Goal: Task Accomplishment & Management: Use online tool/utility

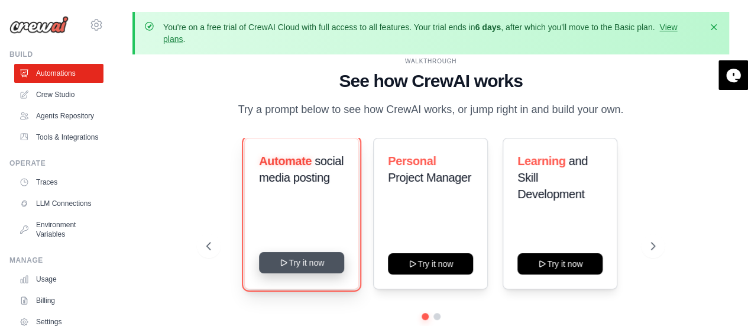
click at [286, 257] on button "Try it now" at bounding box center [301, 262] width 85 height 21
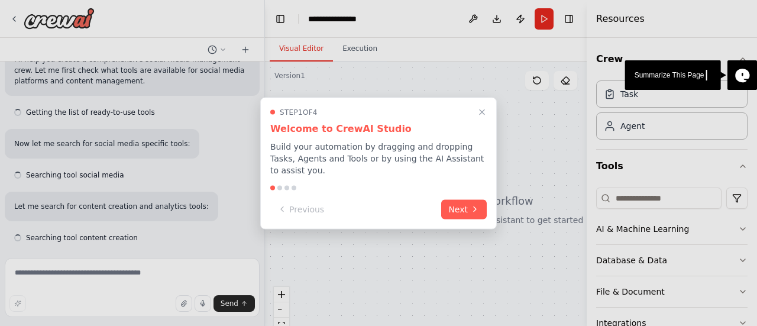
scroll to position [137, 0]
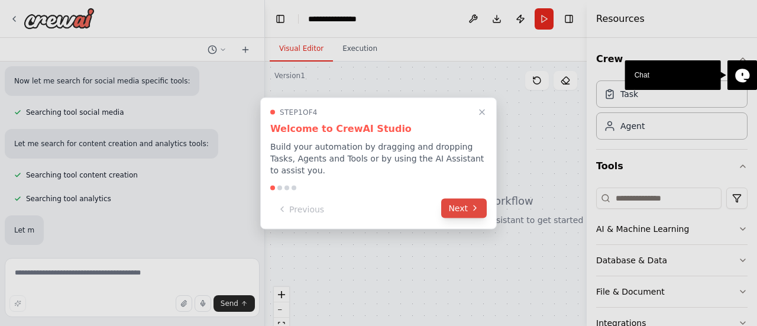
click at [466, 206] on button "Next" at bounding box center [464, 208] width 46 height 20
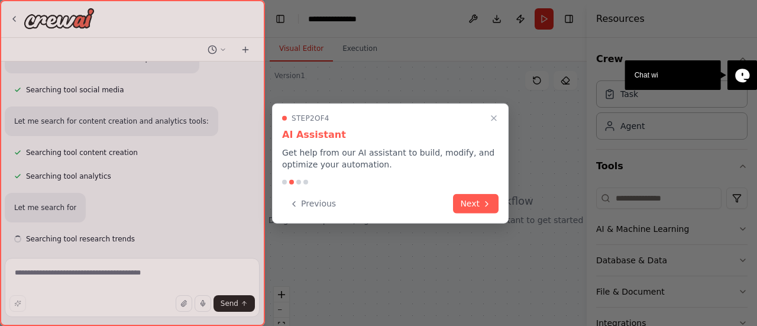
scroll to position [200, 0]
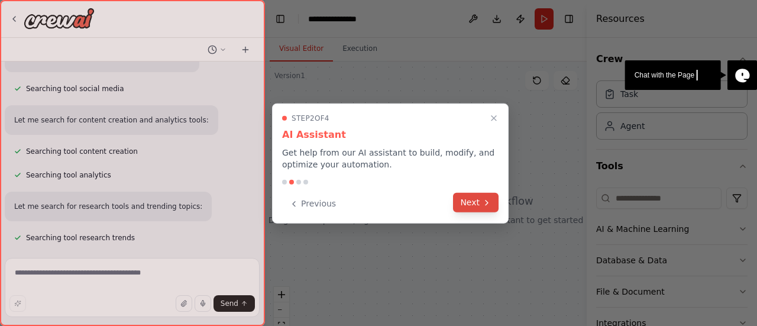
click at [465, 206] on button "Next" at bounding box center [476, 203] width 46 height 20
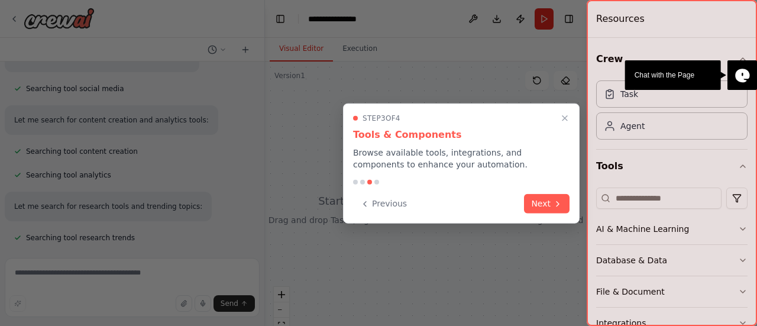
scroll to position [223, 0]
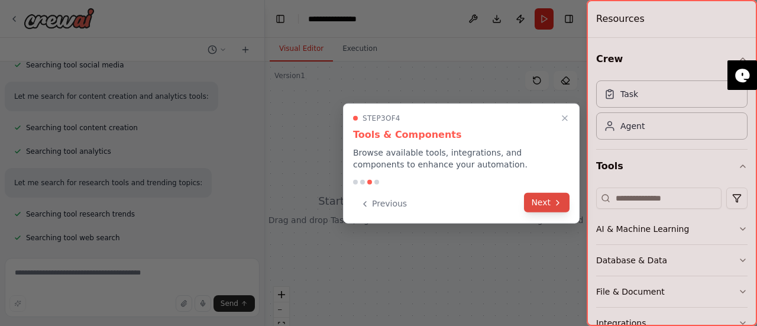
click at [558, 209] on button "Next" at bounding box center [547, 203] width 46 height 20
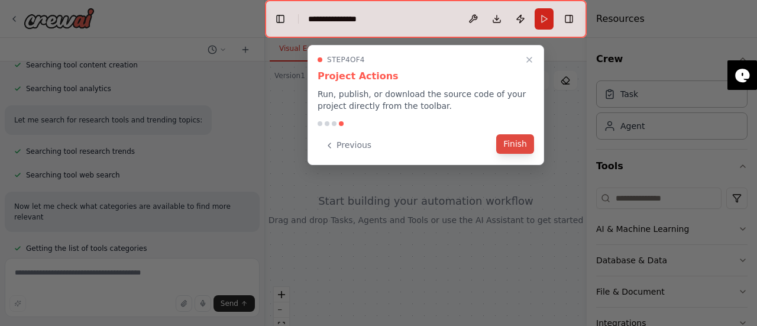
scroll to position [297, 0]
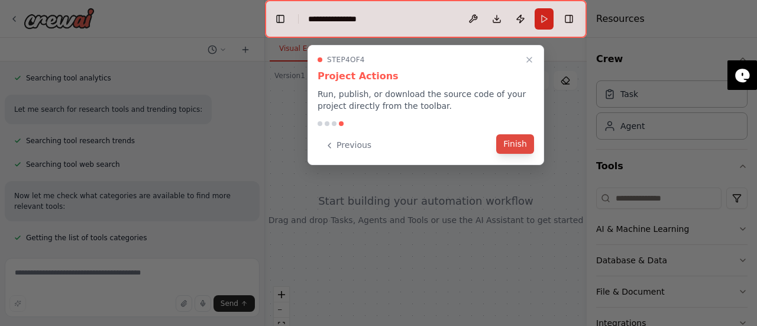
click at [510, 144] on button "Finish" at bounding box center [515, 144] width 38 height 20
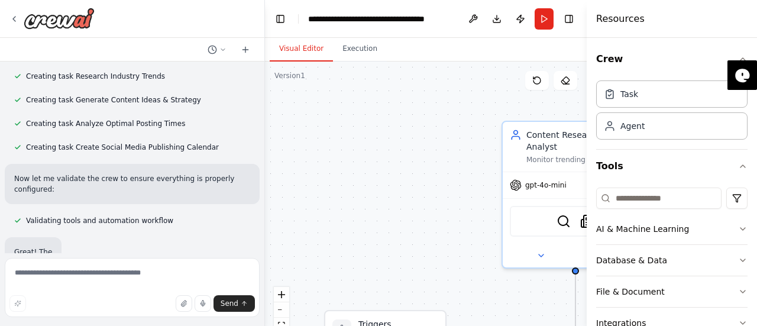
scroll to position [945, 0]
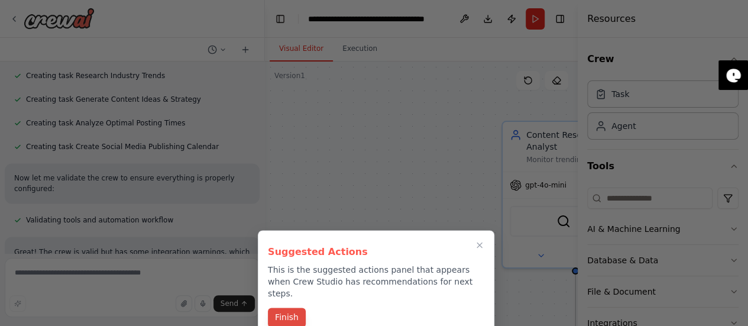
click at [286, 307] on button "Finish" at bounding box center [287, 317] width 38 height 20
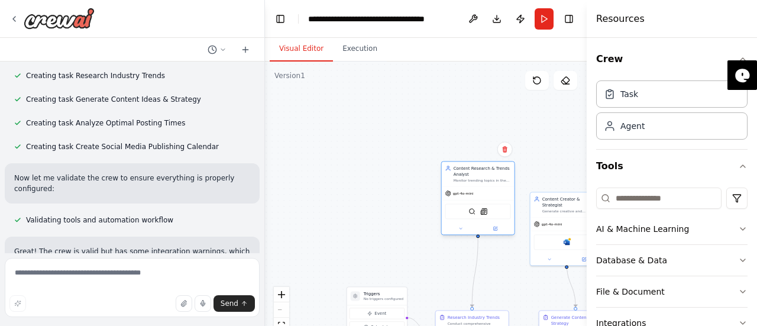
drag, startPoint x: 481, startPoint y: 223, endPoint x: 479, endPoint y: 178, distance: 45.0
click at [479, 178] on div "Content Research & Trends Analyst Monitor trending topics in the {industry} ind…" at bounding box center [478, 198] width 74 height 74
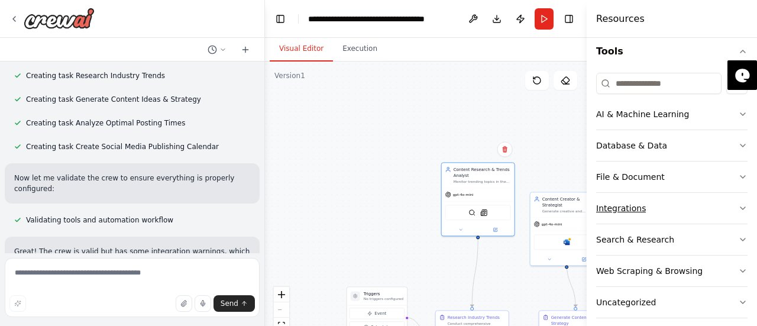
scroll to position [123, 0]
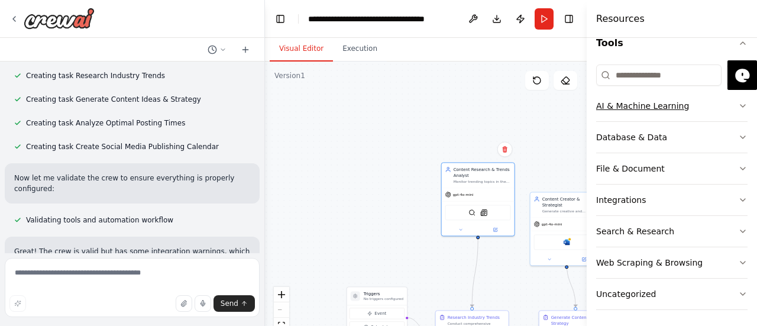
click at [738, 106] on icon "button" at bounding box center [742, 105] width 9 height 9
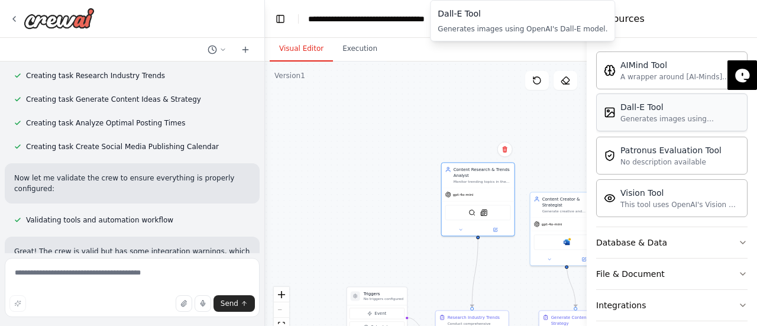
scroll to position [301, 0]
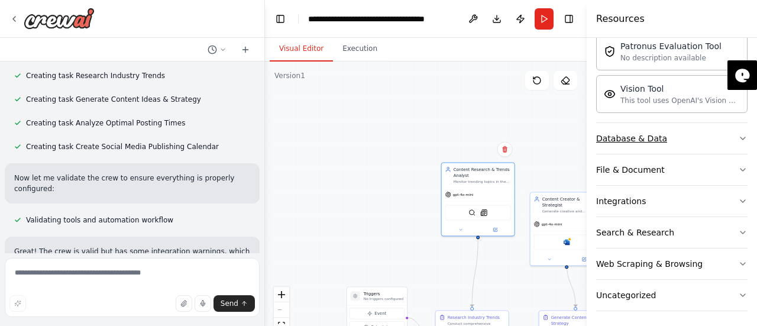
click at [728, 137] on button "Database & Data" at bounding box center [671, 138] width 151 height 31
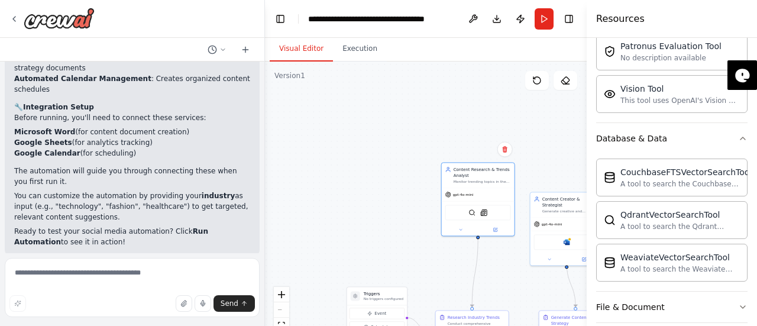
scroll to position [1677, 0]
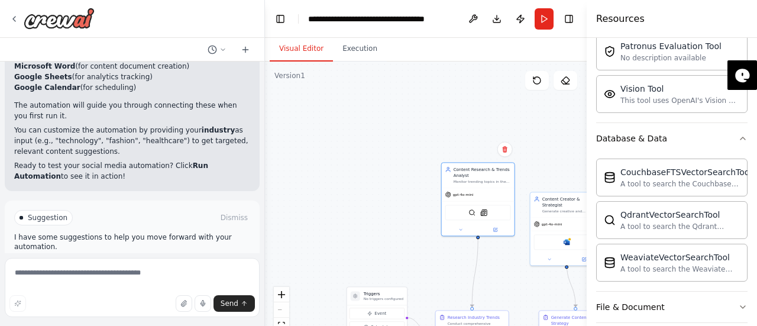
click at [128, 263] on span "Run Automation" at bounding box center [137, 267] width 57 height 9
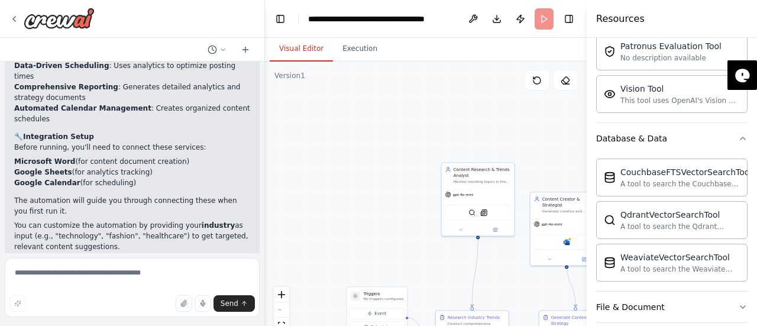
click at [281, 313] on div "React Flow controls" at bounding box center [281, 317] width 15 height 61
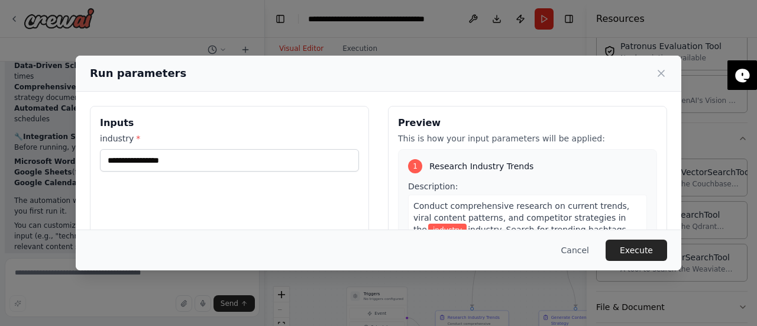
click at [278, 323] on div "Run parameters Inputs industry * Preview This is how your input parameters will…" at bounding box center [378, 163] width 757 height 326
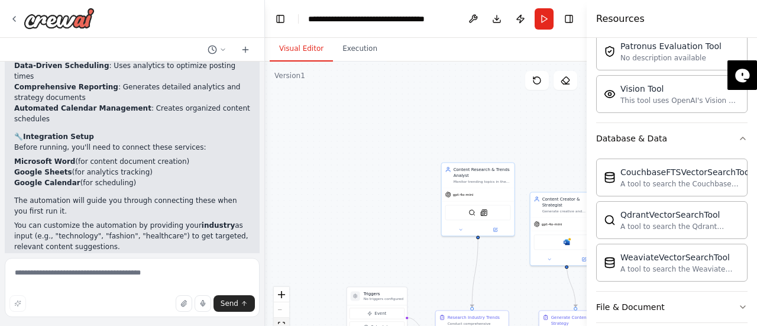
click at [278, 323] on icon "fit view" at bounding box center [281, 325] width 7 height 7
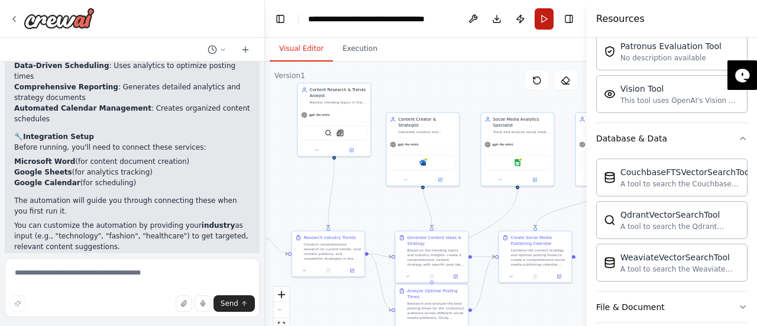
click at [544, 18] on button "Run" at bounding box center [543, 18] width 19 height 21
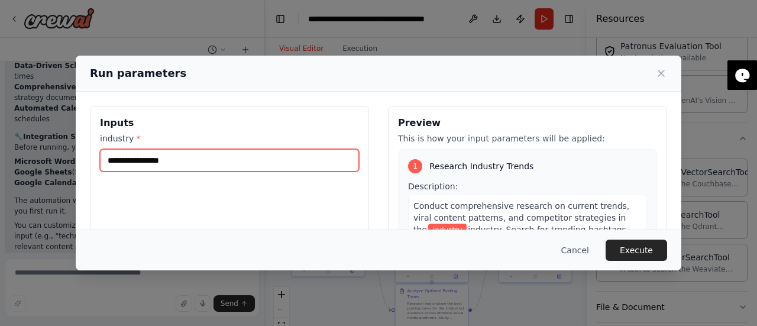
click at [238, 167] on input "industry *" at bounding box center [229, 160] width 259 height 22
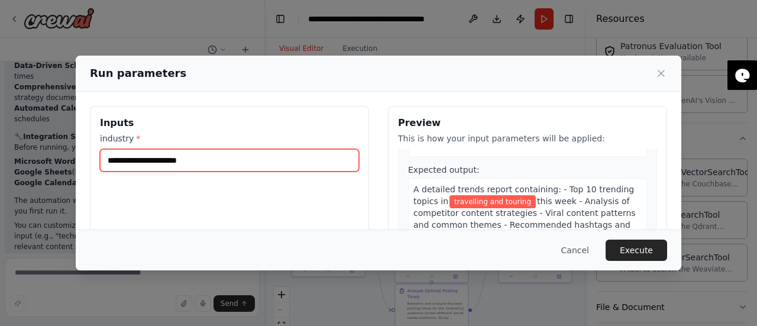
scroll to position [0, 0]
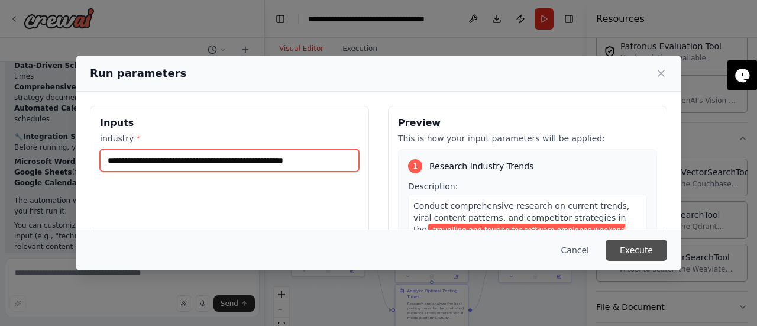
type input "**********"
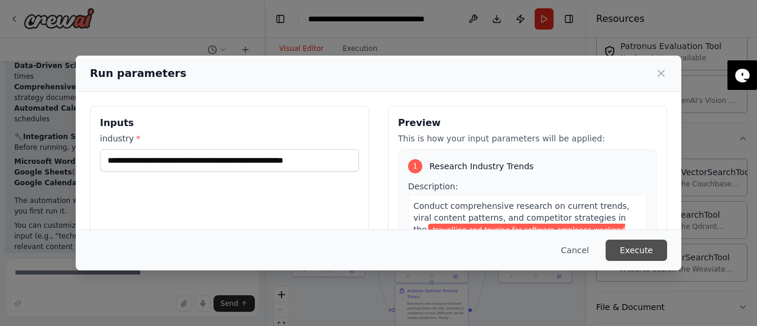
click at [637, 246] on button "Execute" at bounding box center [635, 249] width 61 height 21
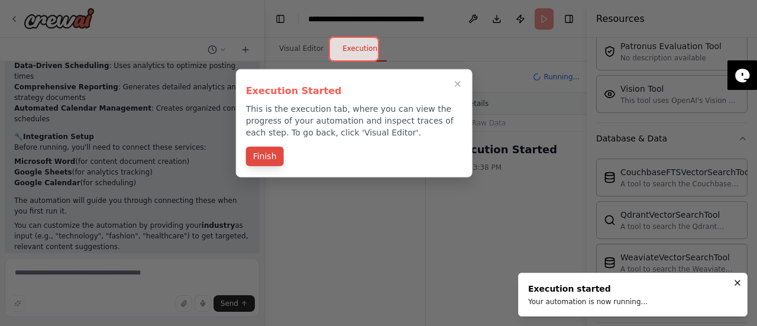
click at [272, 157] on button "Finish" at bounding box center [265, 157] width 38 height 20
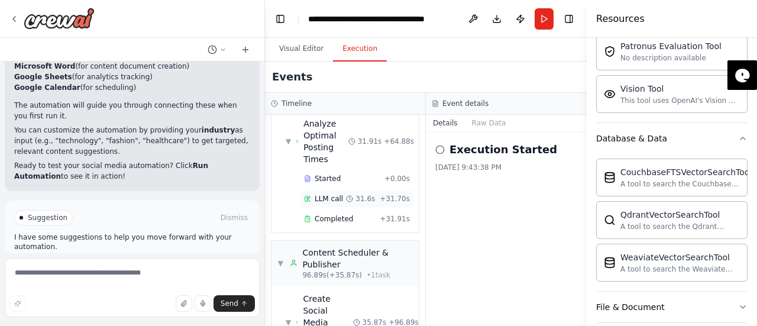
scroll to position [689, 0]
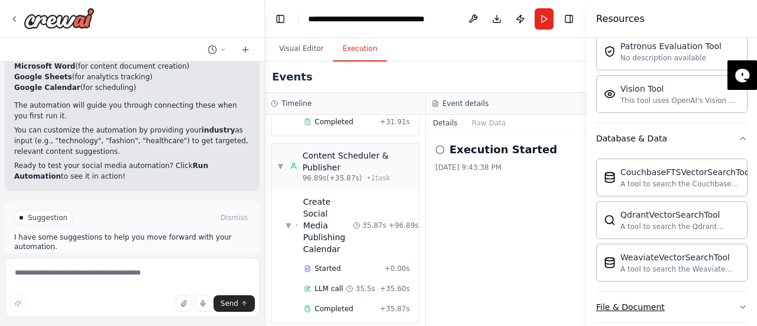
click at [683, 305] on button "File & Document" at bounding box center [671, 306] width 151 height 31
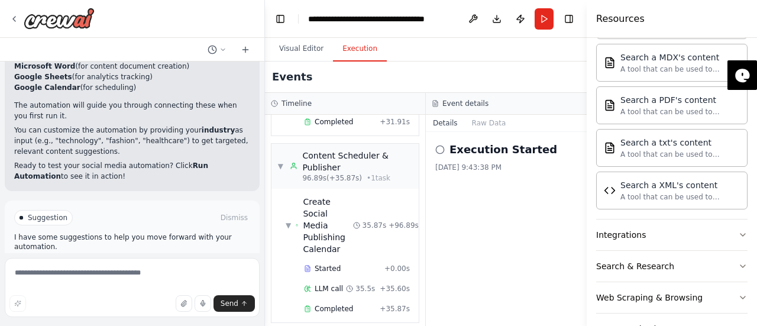
scroll to position [784, 0]
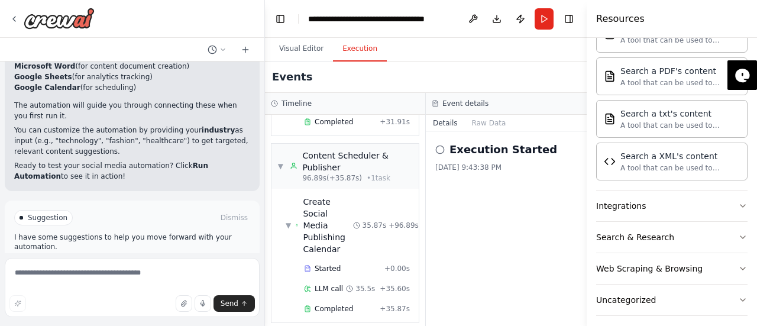
click at [484, 266] on div "Execution Started [DATE] 9:43:38 PM" at bounding box center [506, 229] width 161 height 194
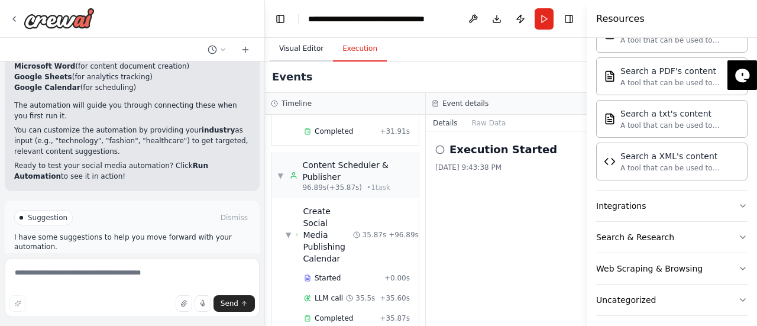
scroll to position [689, 0]
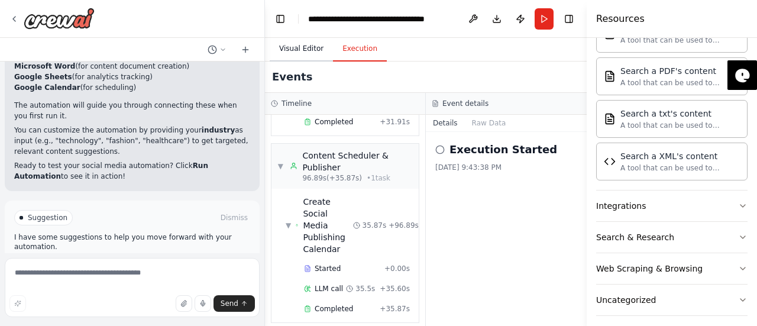
click at [300, 47] on button "Visual Editor" at bounding box center [301, 49] width 63 height 25
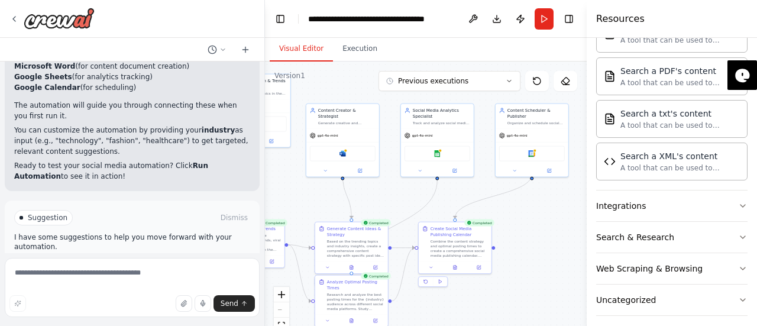
drag, startPoint x: 534, startPoint y: 213, endPoint x: 447, endPoint y: 203, distance: 88.1
click at [447, 203] on div ".deletable-edge-delete-btn { width: 20px; height: 20px; border: 0px solid #ffff…" at bounding box center [426, 209] width 322 height 296
click at [670, 262] on div "Web Scraping & Browsing" at bounding box center [649, 268] width 106 height 12
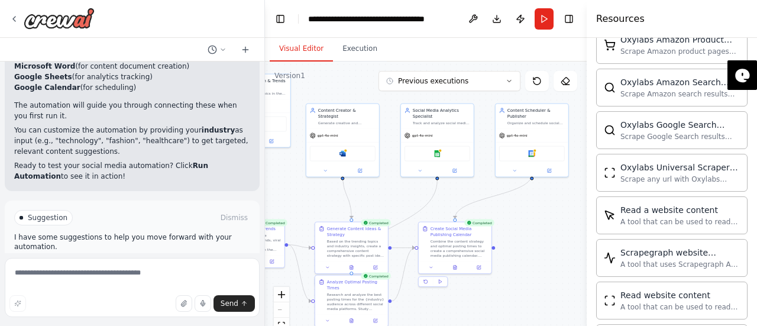
scroll to position [1426, 0]
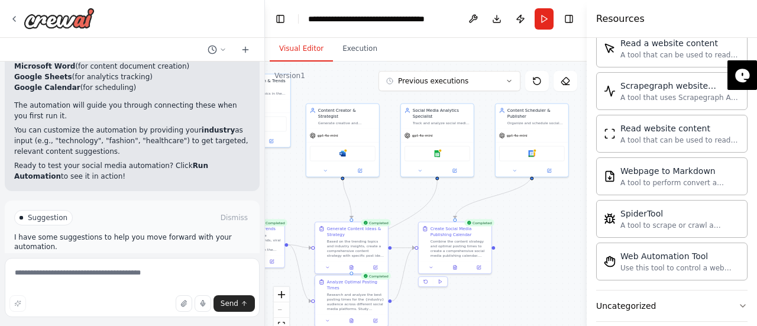
click at [567, 280] on div ".deletable-edge-delete-btn { width: 20px; height: 20px; border: 0px solid #ffff…" at bounding box center [426, 209] width 322 height 296
click at [126, 263] on span "Improve automation" at bounding box center [137, 267] width 72 height 9
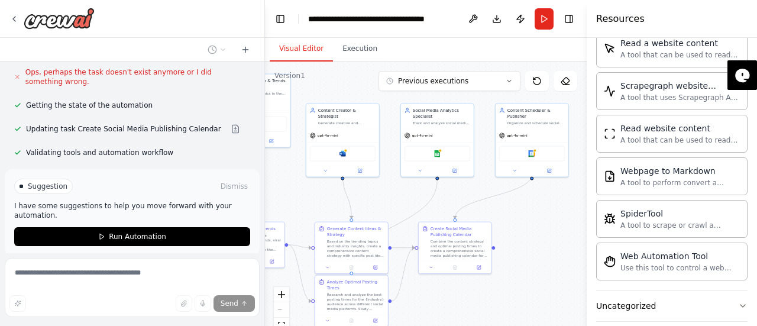
scroll to position [2004, 0]
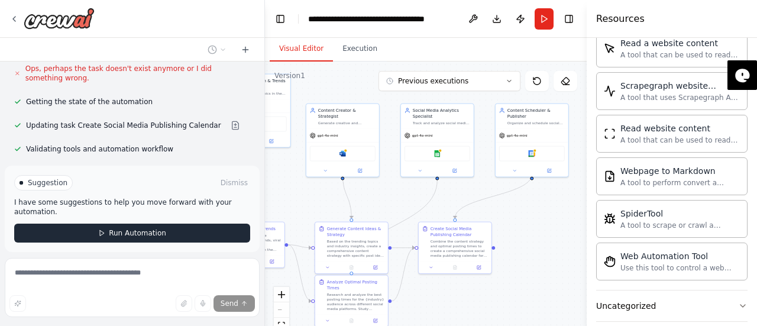
click at [157, 228] on span "Run Automation" at bounding box center [137, 232] width 57 height 9
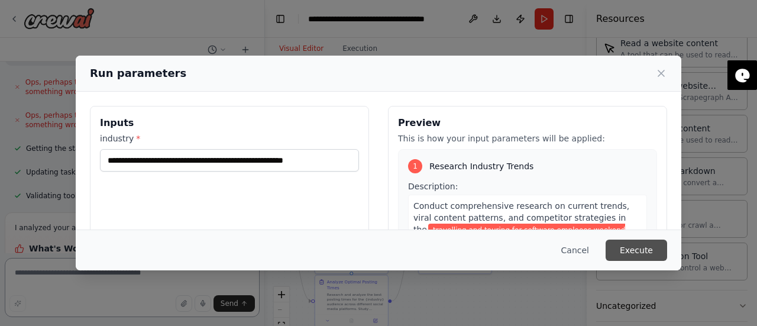
scroll to position [1968, 0]
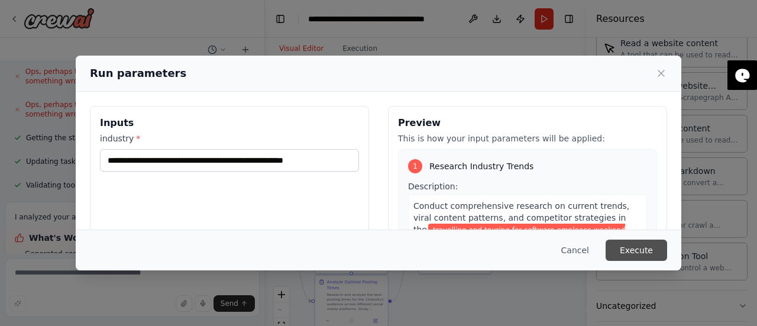
click at [637, 249] on button "Execute" at bounding box center [635, 249] width 61 height 21
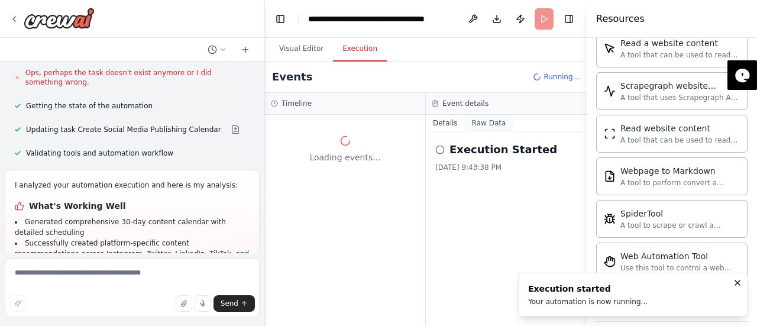
scroll to position [2010, 0]
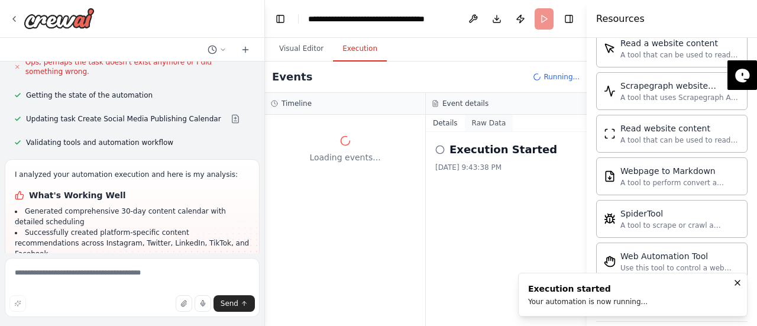
click at [469, 124] on button "Raw Data" at bounding box center [489, 123] width 48 height 17
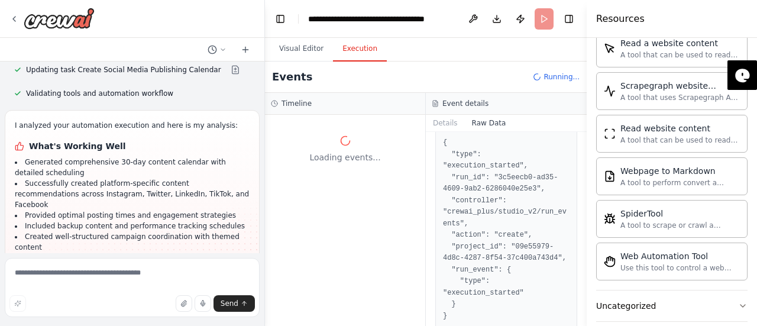
scroll to position [2068, 0]
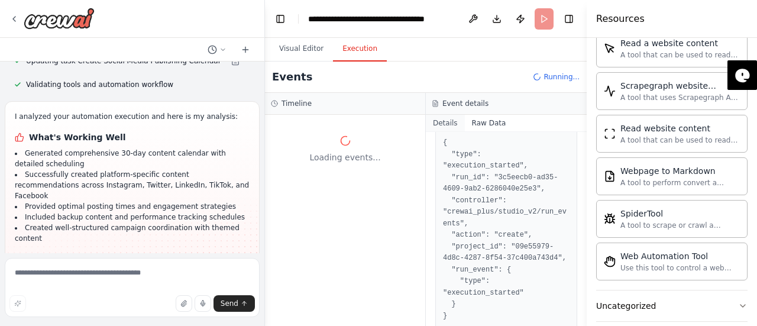
click at [443, 128] on button "Details" at bounding box center [445, 123] width 39 height 17
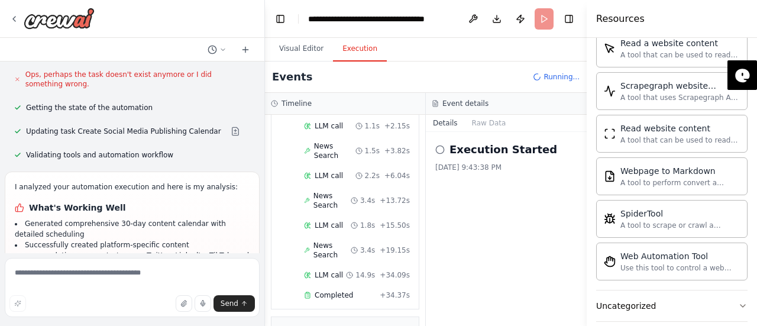
scroll to position [2122, 0]
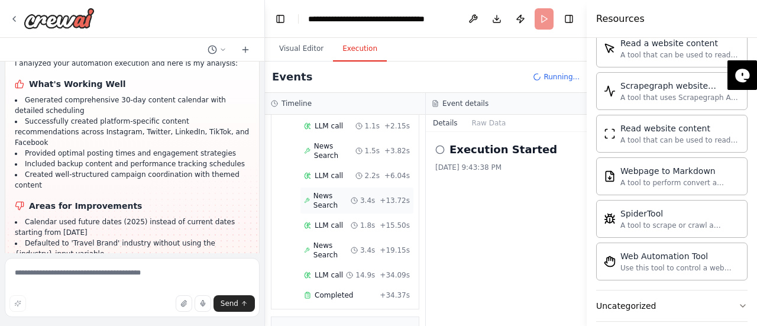
click at [330, 197] on span "News Search" at bounding box center [331, 200] width 37 height 19
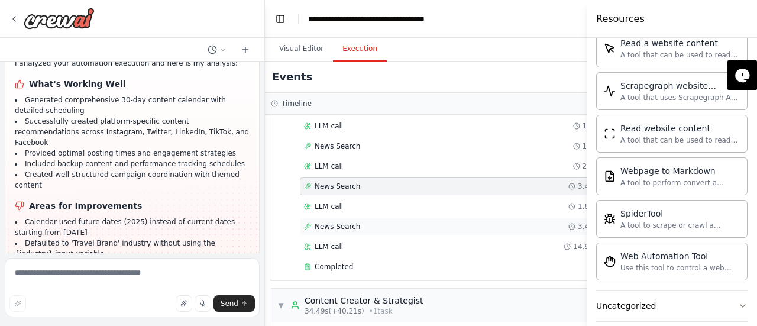
scroll to position [316, 0]
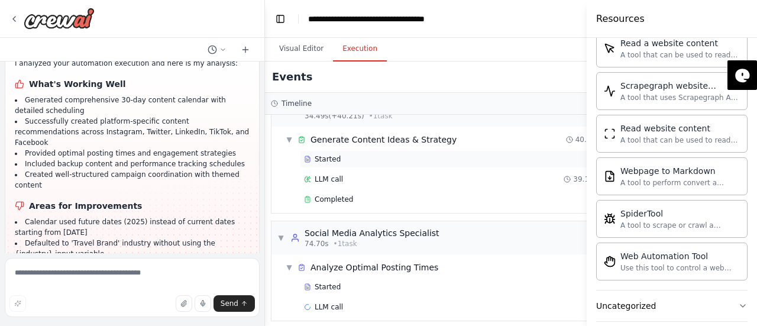
click at [316, 154] on span "Started" at bounding box center [327, 158] width 26 height 9
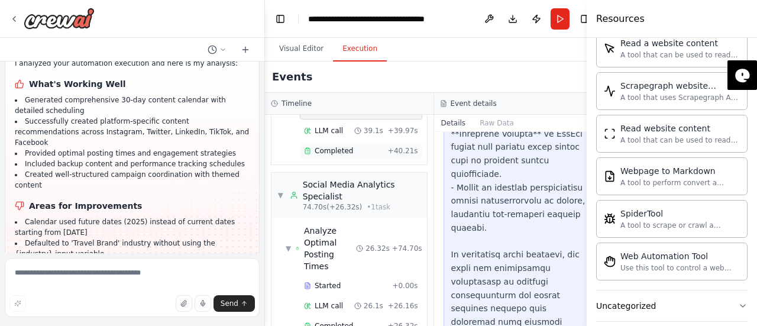
scroll to position [458, 0]
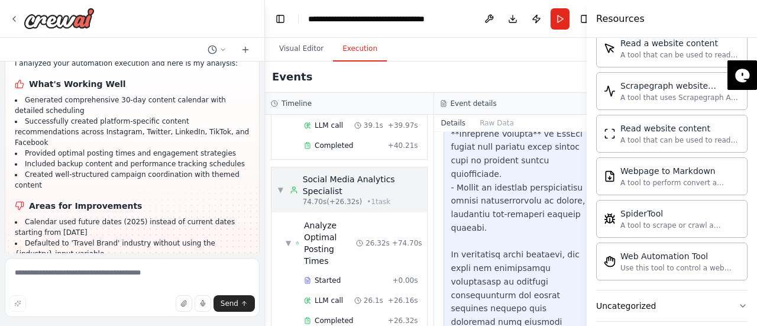
click at [280, 185] on span "▼" at bounding box center [280, 189] width 7 height 9
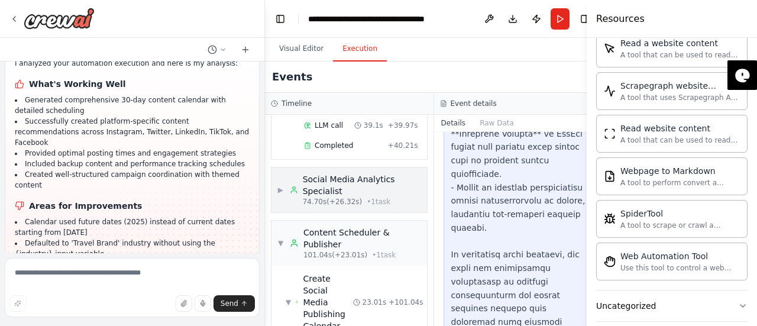
click at [278, 185] on span "▶" at bounding box center [280, 189] width 7 height 9
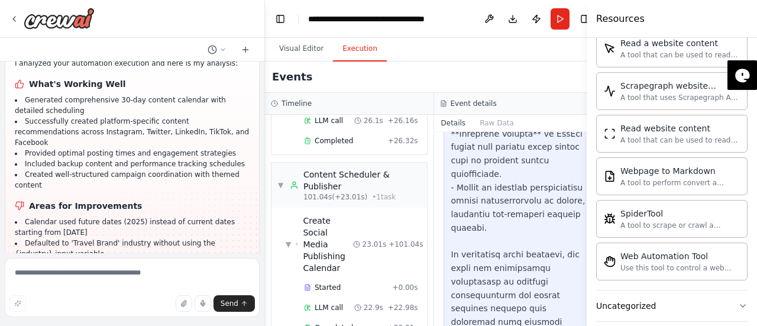
scroll to position [665, 0]
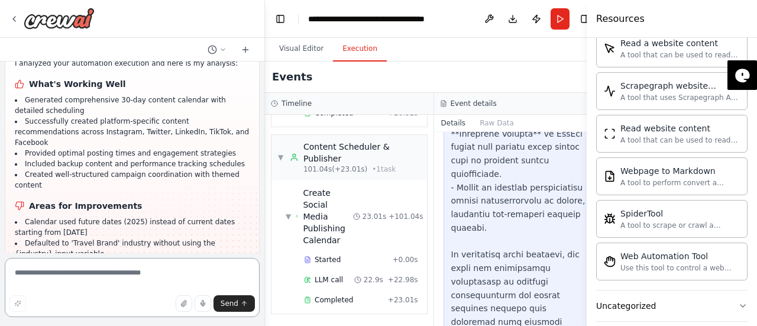
click at [137, 279] on textarea at bounding box center [132, 287] width 255 height 59
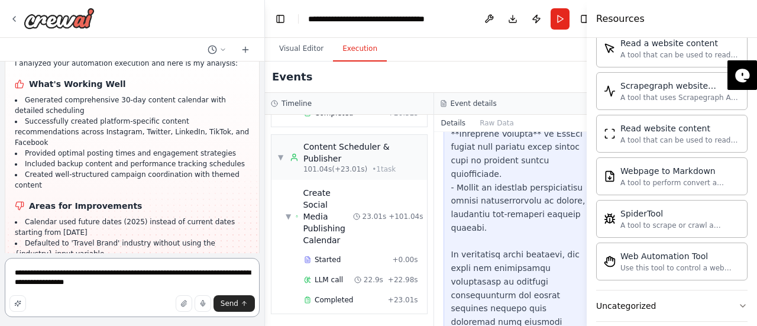
scroll to position [2217, 0]
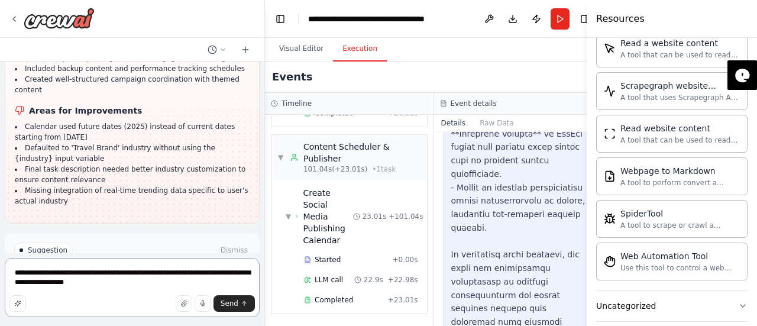
type textarea "**********"
click at [141, 296] on span "Improve automation" at bounding box center [137, 300] width 72 height 9
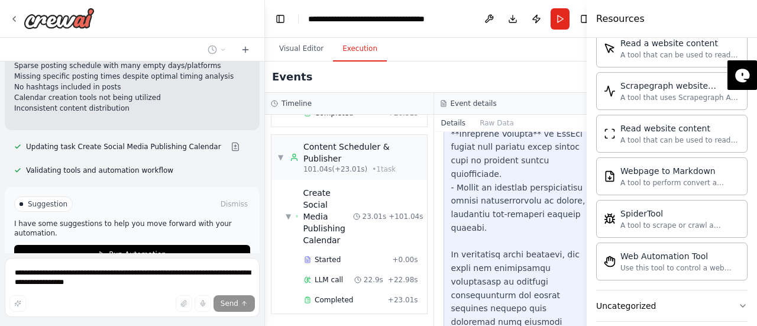
scroll to position [2476, 0]
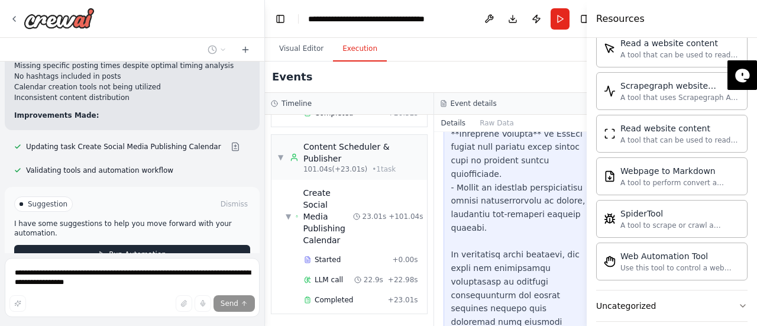
click at [186, 245] on button "Run Automation" at bounding box center [132, 254] width 236 height 19
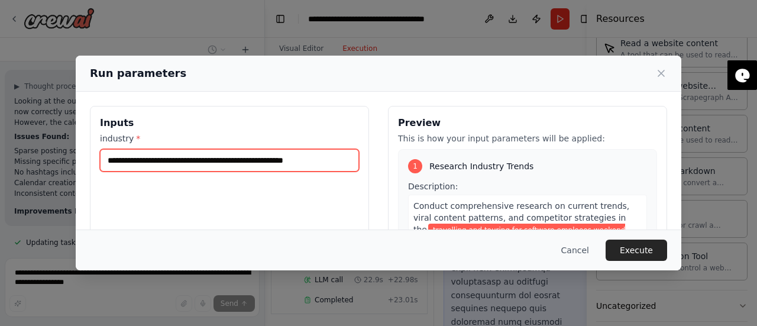
click at [332, 164] on input "**********" at bounding box center [229, 160] width 259 height 22
type input "**********"
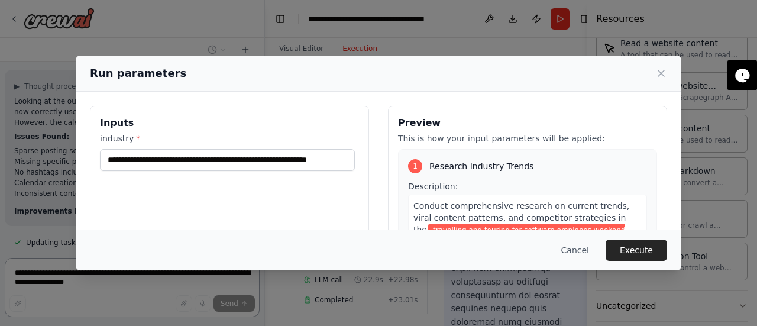
scroll to position [2374, 0]
type textarea "**********"
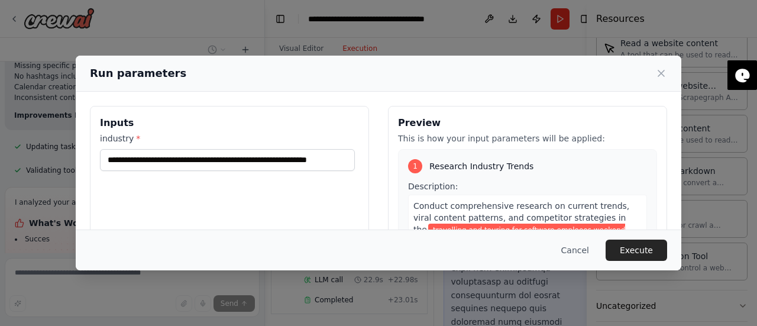
scroll to position [2532, 0]
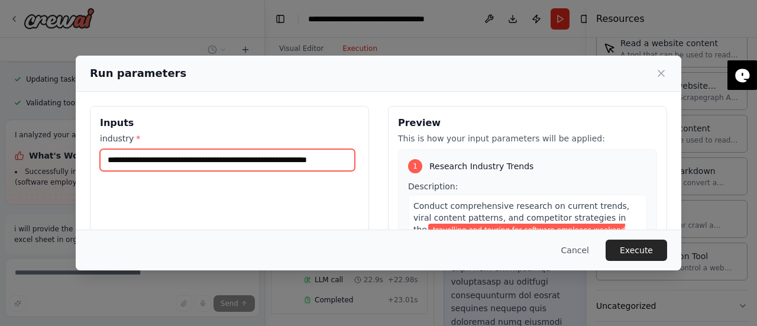
click at [349, 161] on input "**********" at bounding box center [227, 160] width 255 height 22
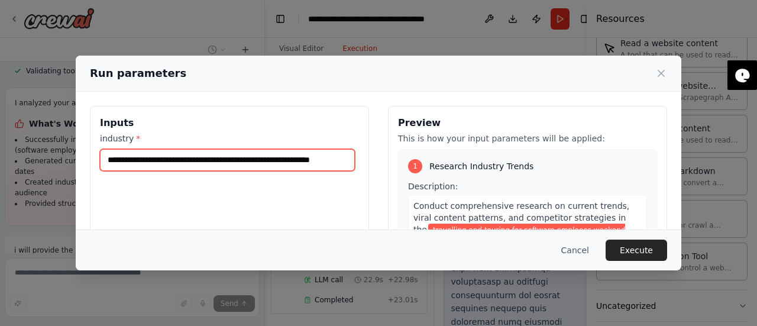
scroll to position [2586, 0]
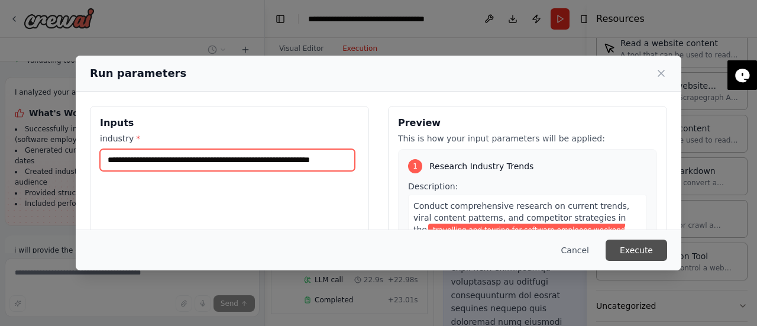
type input "**********"
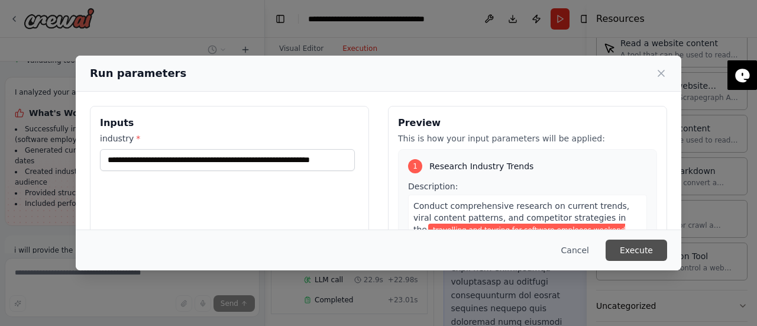
click at [646, 248] on button "Execute" at bounding box center [635, 249] width 61 height 21
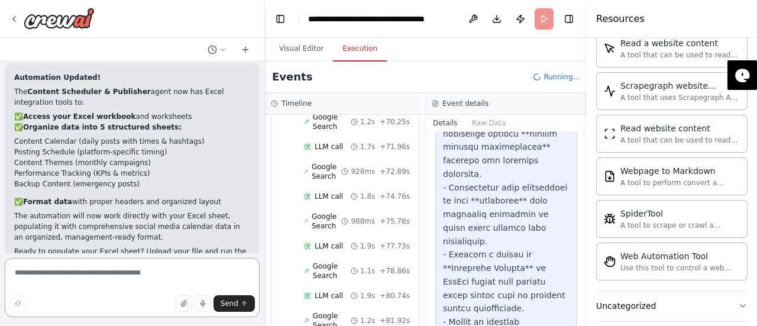
scroll to position [1091, 0]
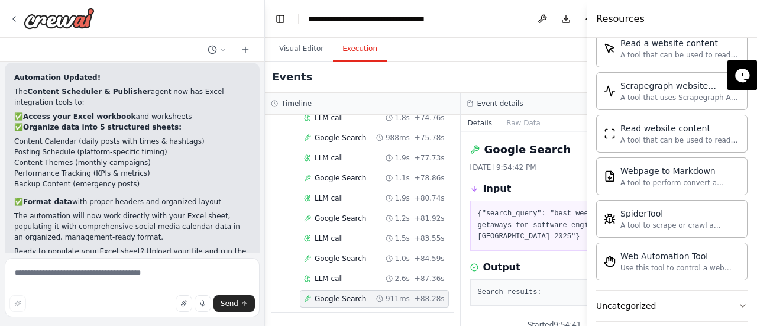
scroll to position [53, 0]
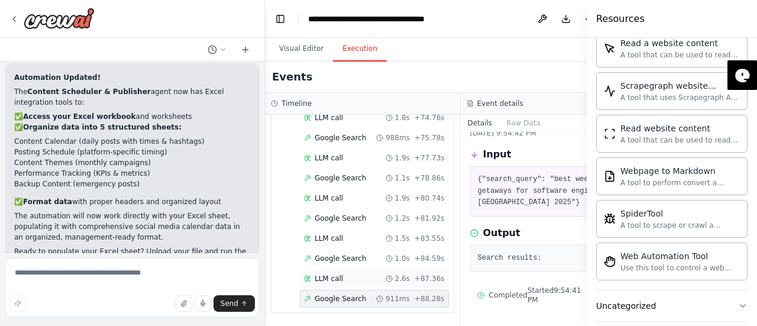
click at [359, 270] on div "LLM call 2.6s + 87.36s" at bounding box center [374, 279] width 149 height 18
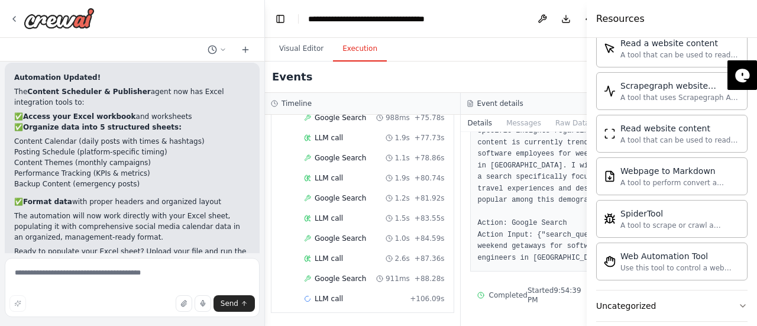
scroll to position [137, 0]
click at [329, 241] on span "Google Search" at bounding box center [339, 237] width 51 height 9
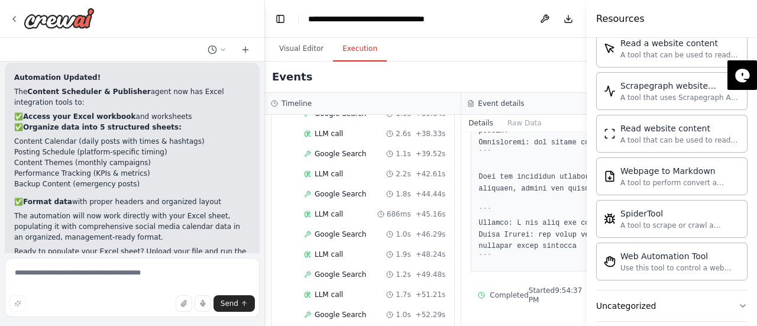
scroll to position [0, 0]
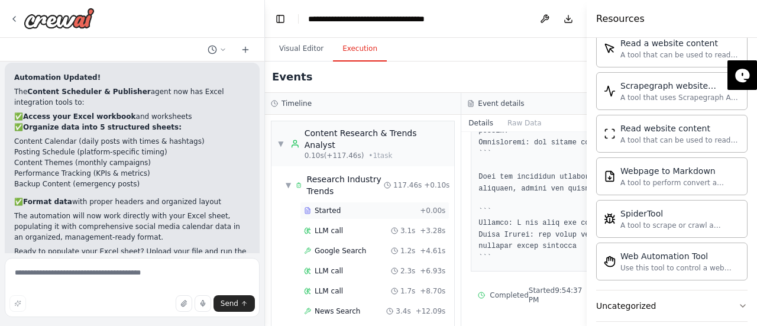
click at [333, 215] on span "Started" at bounding box center [327, 210] width 26 height 9
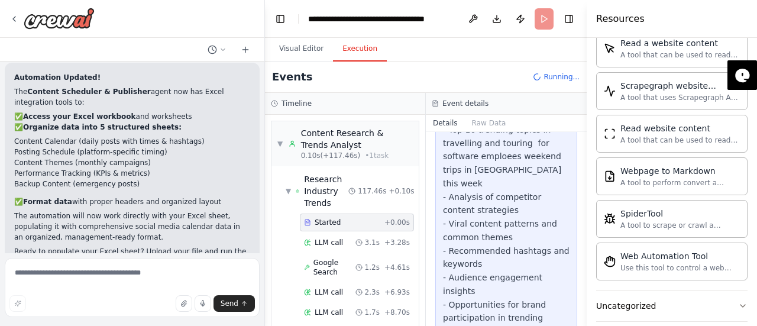
scroll to position [596, 0]
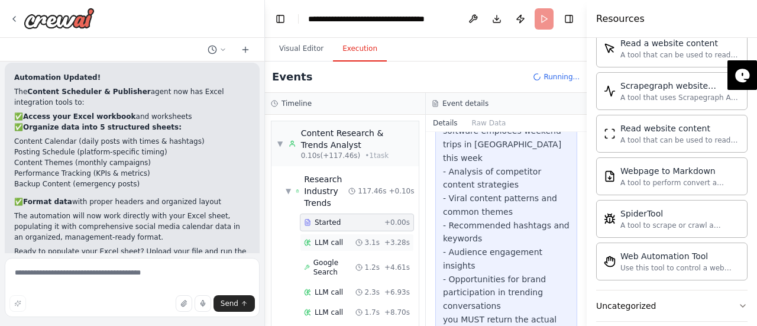
click at [330, 244] on span "LLM call" at bounding box center [328, 242] width 28 height 9
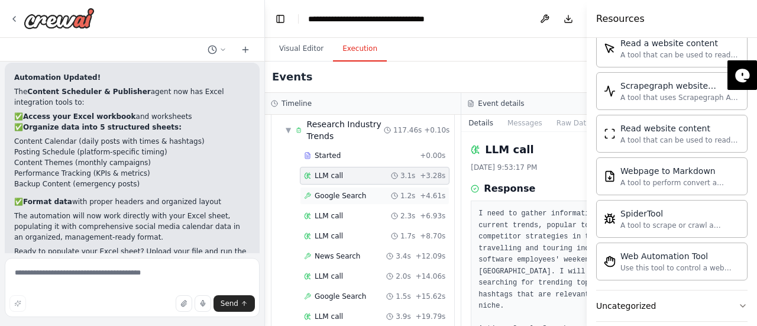
scroll to position [61, 0]
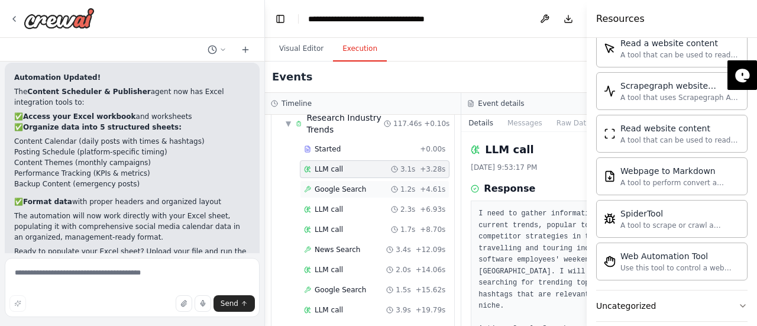
click at [325, 194] on span "Google Search" at bounding box center [339, 188] width 51 height 9
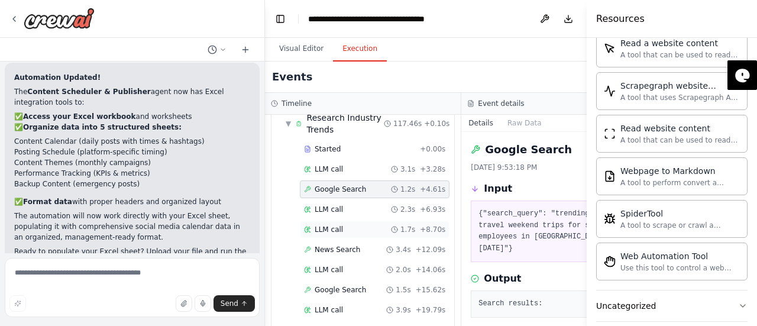
scroll to position [0, 0]
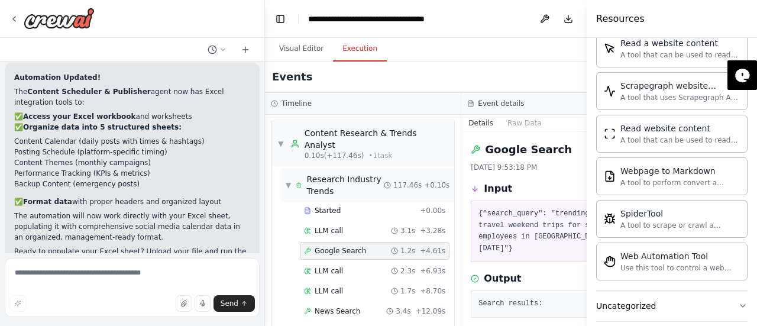
click at [287, 190] on span "▼" at bounding box center [288, 184] width 5 height 9
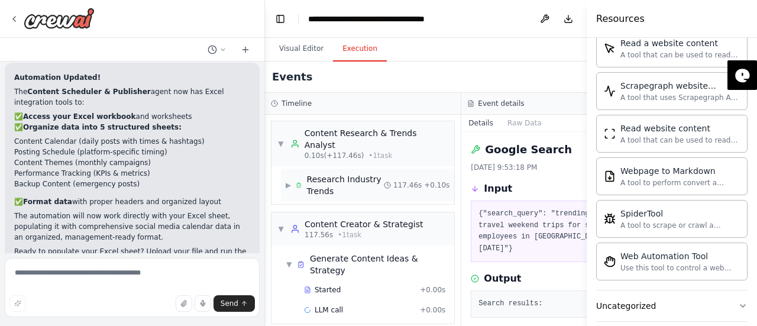
scroll to position [33, 0]
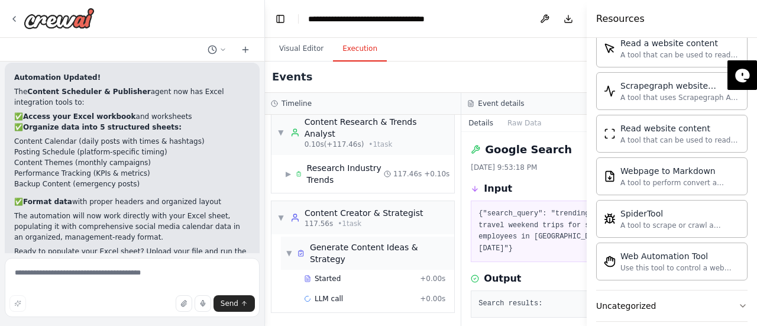
click at [284, 251] on div "▼ Generate Content Ideas & Strategy" at bounding box center [367, 252] width 173 height 33
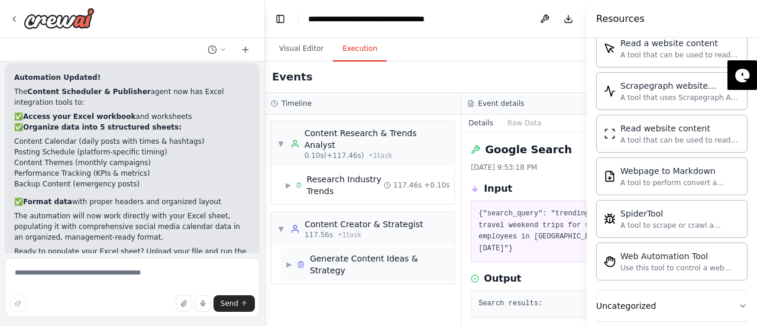
scroll to position [0, 0]
click at [291, 269] on span "▶" at bounding box center [289, 264] width 7 height 9
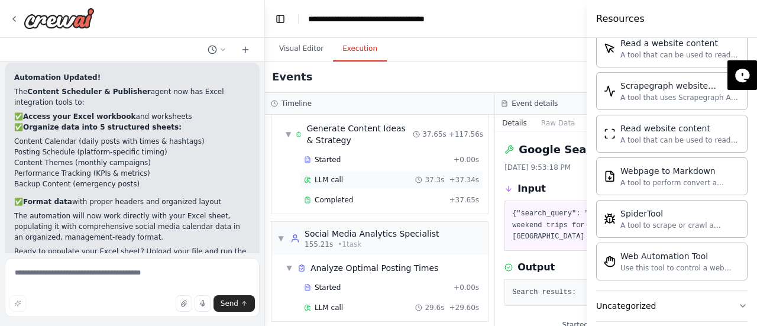
scroll to position [83, 0]
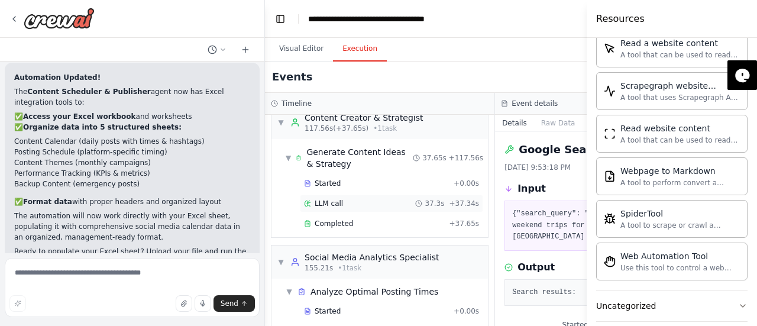
click at [316, 212] on div "LLM call 37.3s + 37.34s" at bounding box center [391, 203] width 183 height 18
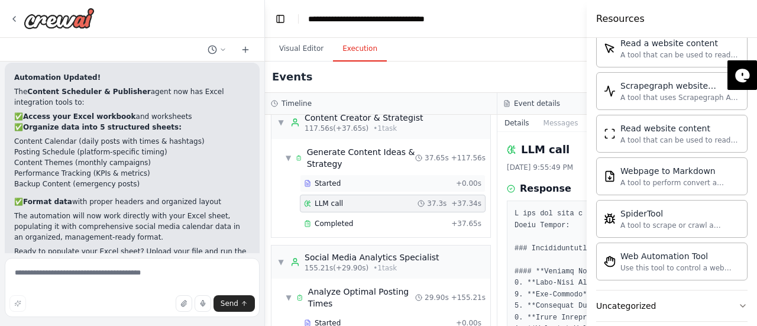
click at [314, 188] on span "Started" at bounding box center [327, 183] width 26 height 9
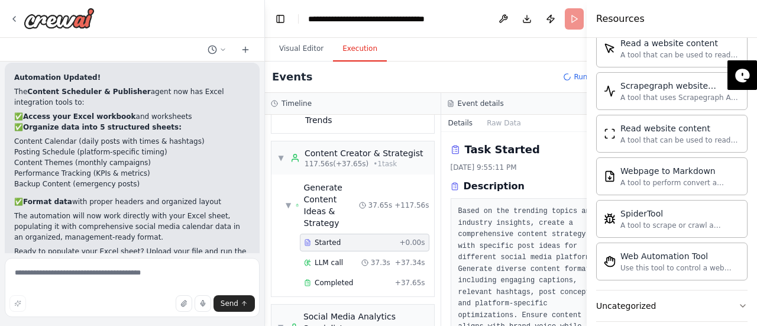
scroll to position [106, 0]
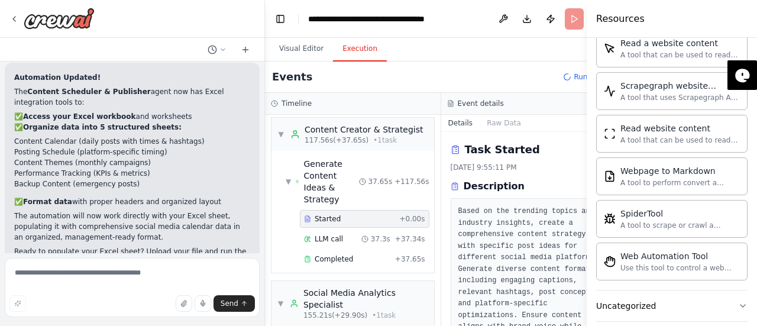
click at [338, 217] on div "Started" at bounding box center [349, 218] width 90 height 9
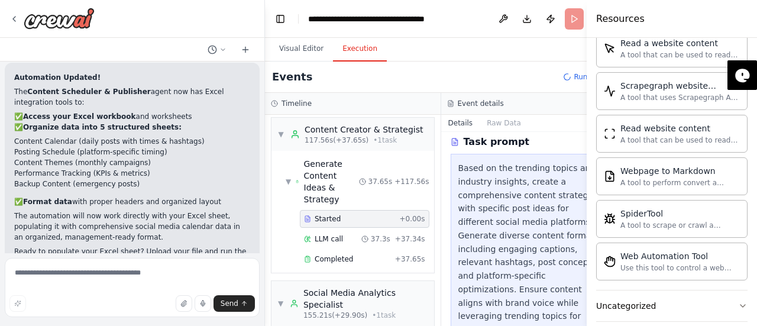
scroll to position [251, 0]
click at [585, 206] on button "Toggle Sidebar" at bounding box center [586, 163] width 9 height 326
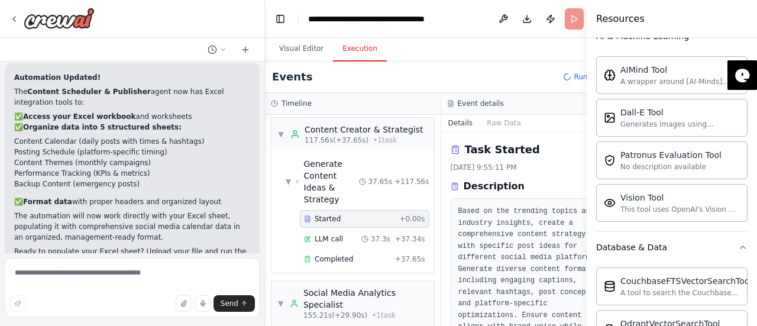
scroll to position [0, 0]
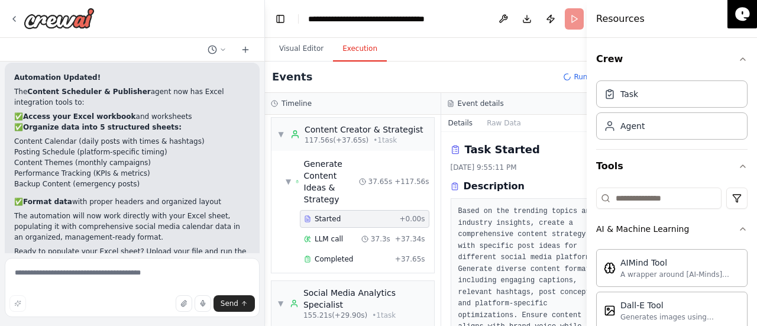
drag, startPoint x: 742, startPoint y: 76, endPoint x: 721, endPoint y: 24, distance: 55.7
click at [721, 24] on body "Create a crew that schedules and publishes social media content across multiple…" at bounding box center [378, 163] width 757 height 326
click at [667, 106] on div "Task" at bounding box center [671, 93] width 151 height 27
click at [641, 96] on div "Task" at bounding box center [671, 93] width 151 height 27
click at [641, 142] on div "Task Agent" at bounding box center [671, 112] width 151 height 73
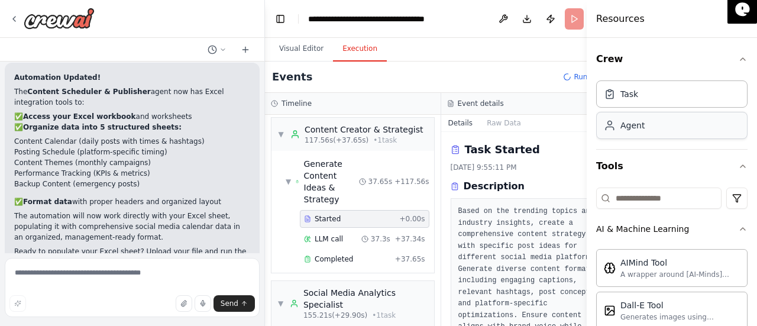
click at [638, 129] on div "Agent" at bounding box center [632, 125] width 24 height 12
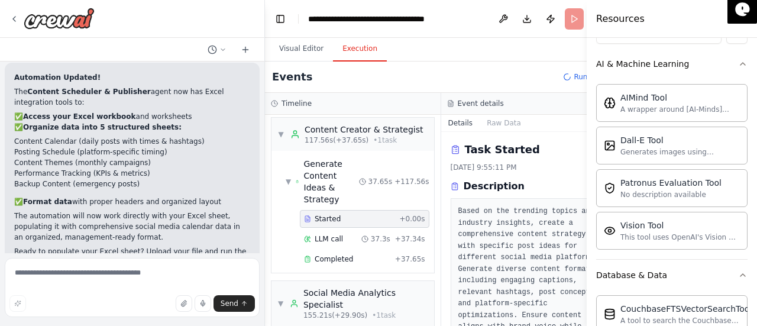
scroll to position [166, 0]
click at [738, 61] on icon "button" at bounding box center [742, 63] width 9 height 9
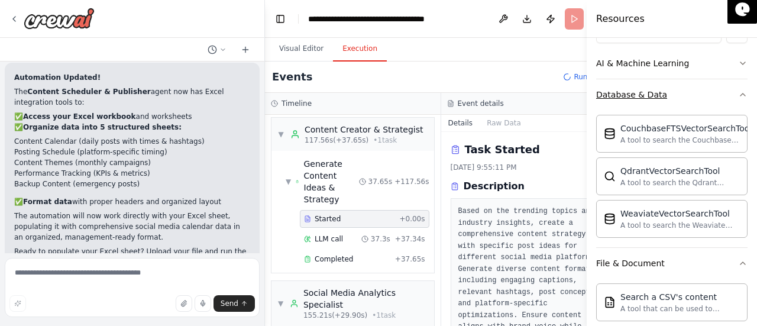
click at [737, 85] on button "Database & Data" at bounding box center [671, 94] width 151 height 31
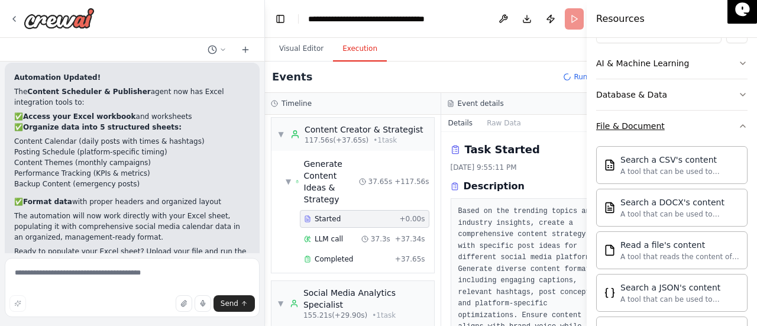
click at [732, 115] on button "File & Document" at bounding box center [671, 126] width 151 height 31
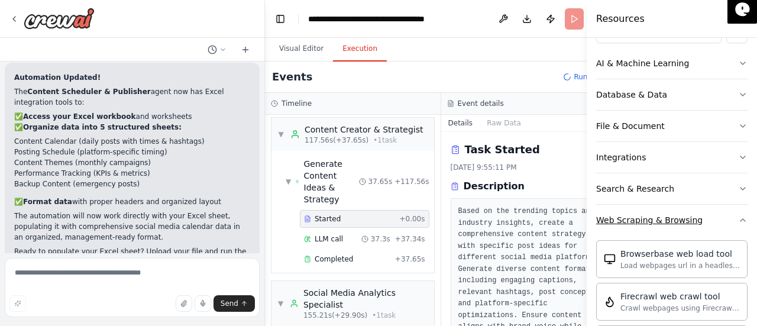
click at [738, 218] on icon "button" at bounding box center [742, 219] width 9 height 9
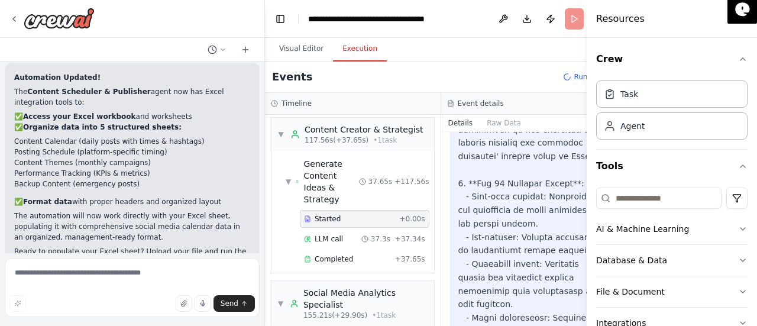
scroll to position [728, 0]
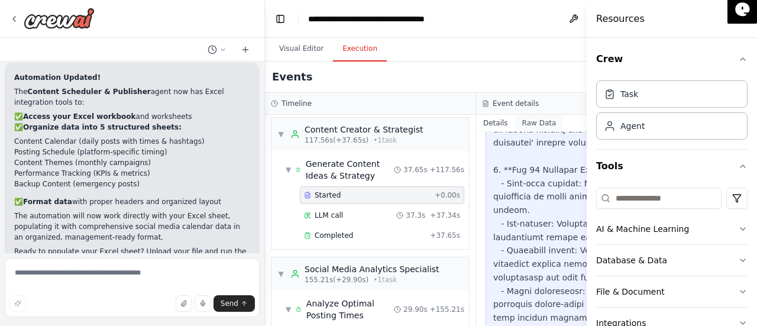
click at [520, 126] on button "Raw Data" at bounding box center [539, 123] width 48 height 17
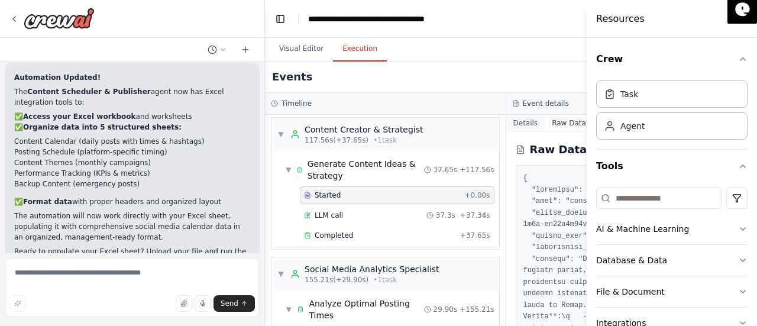
click at [512, 125] on button "Details" at bounding box center [525, 123] width 39 height 17
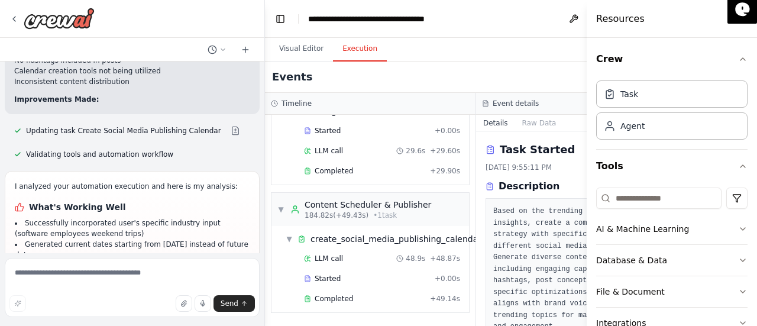
scroll to position [2491, 0]
click at [588, 13] on button "Download" at bounding box center [597, 18] width 19 height 21
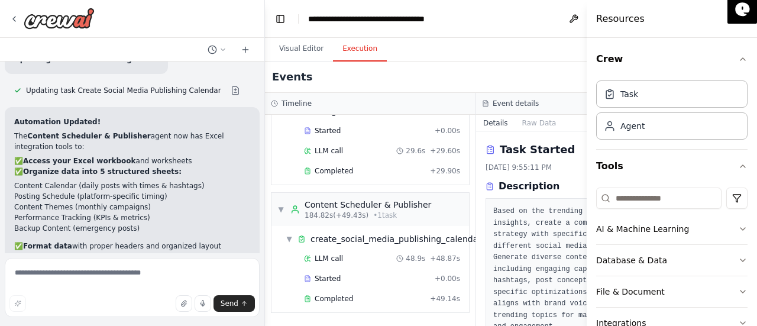
scroll to position [3155, 0]
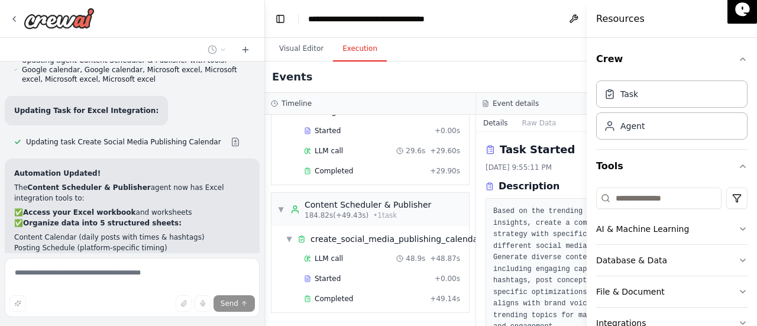
scroll to position [3106, 0]
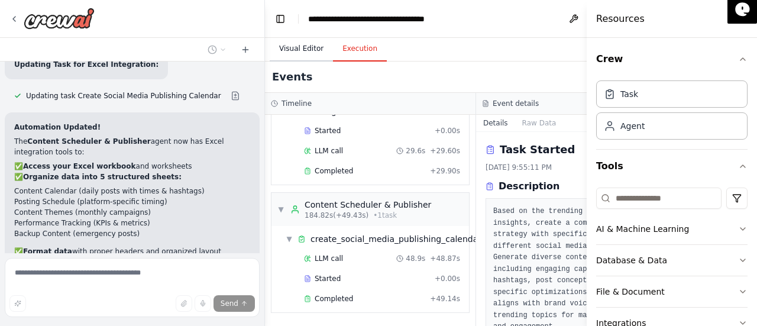
click at [291, 51] on button "Visual Editor" at bounding box center [301, 49] width 63 height 25
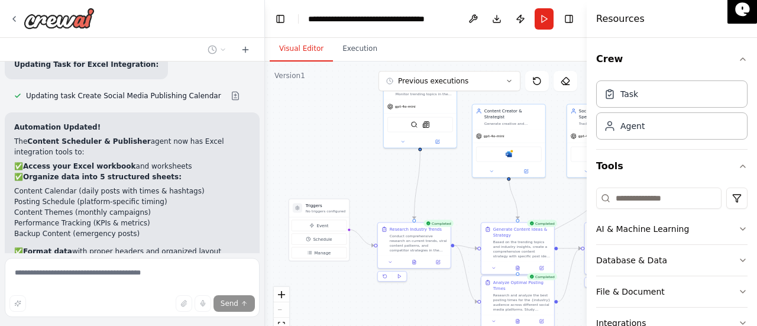
drag, startPoint x: 340, startPoint y: 209, endPoint x: 507, endPoint y: 210, distance: 166.1
click at [507, 210] on div ".deletable-edge-delete-btn { width: 20px; height: 20px; border: 0px solid #ffff…" at bounding box center [426, 209] width 322 height 296
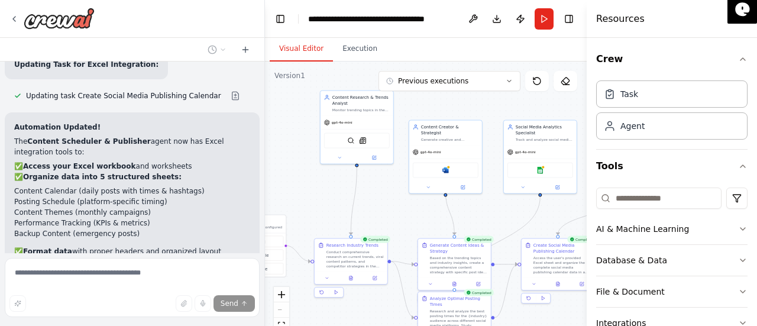
drag, startPoint x: 507, startPoint y: 210, endPoint x: 426, endPoint y: 225, distance: 81.8
click at [426, 225] on div ".deletable-edge-delete-btn { width: 20px; height: 20px; border: 0px solid #ffff…" at bounding box center [426, 209] width 322 height 296
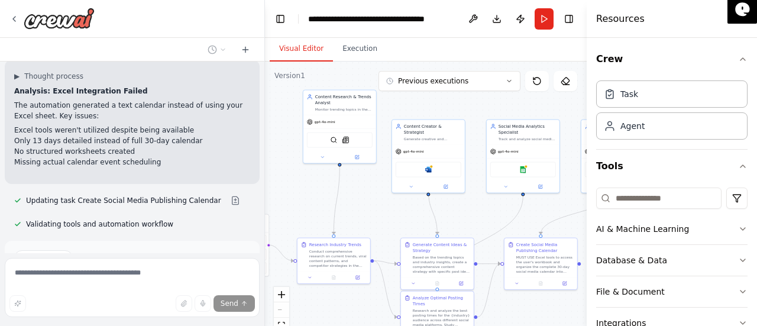
scroll to position [3392, 0]
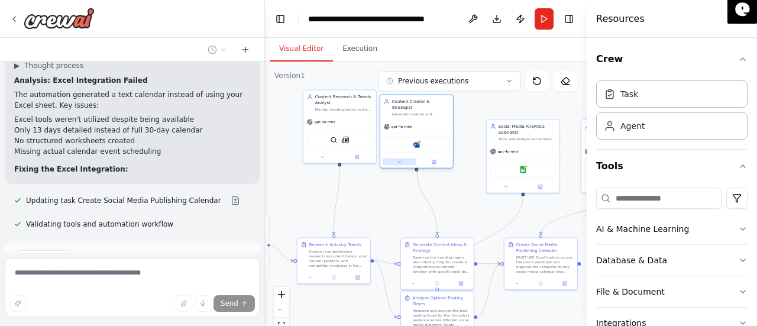
drag, startPoint x: 410, startPoint y: 177, endPoint x: 401, endPoint y: 154, distance: 25.5
click at [401, 158] on button at bounding box center [399, 161] width 34 height 7
click at [401, 158] on button at bounding box center [405, 161] width 34 height 7
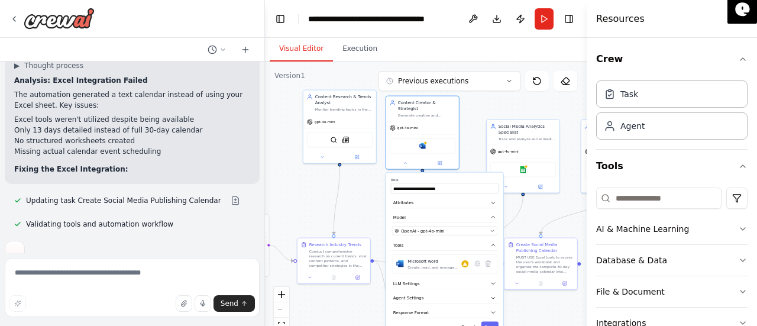
click at [371, 212] on div ".deletable-edge-delete-btn { width: 20px; height: 20px; border: 0px solid #ffff…" at bounding box center [426, 209] width 322 height 296
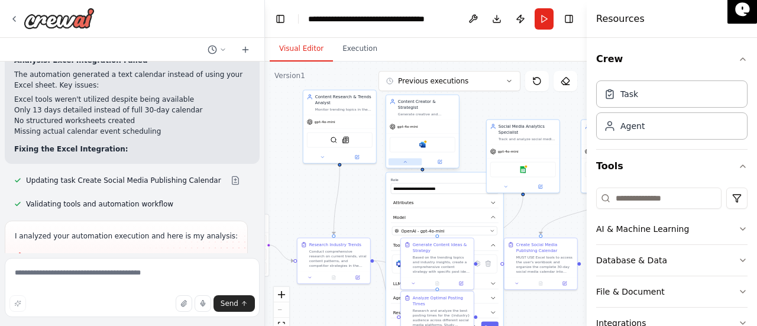
click at [407, 158] on button at bounding box center [405, 161] width 34 height 7
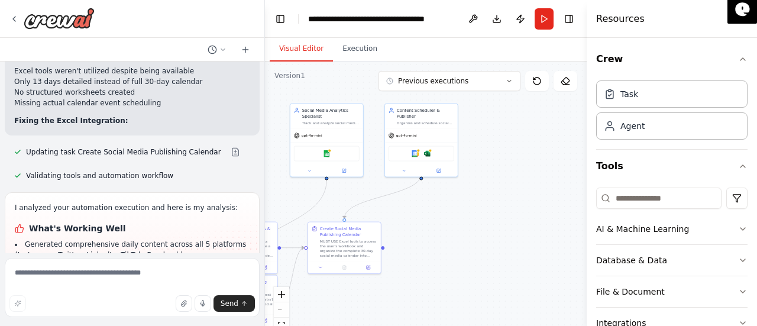
scroll to position [3452, 0]
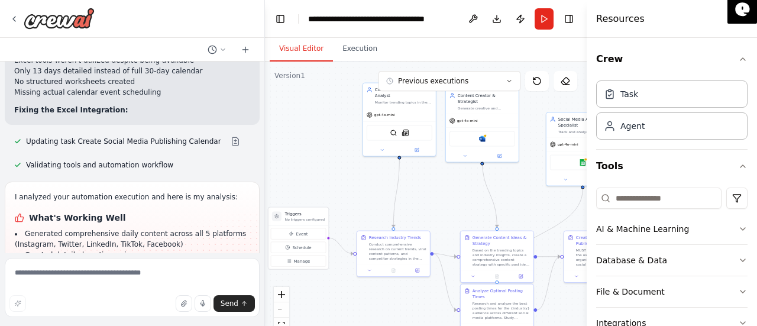
drag, startPoint x: 382, startPoint y: 217, endPoint x: 494, endPoint y: 209, distance: 112.6
click at [494, 209] on div ".deletable-edge-delete-btn { width: 20px; height: 20px; border: 0px solid #ffff…" at bounding box center [426, 209] width 322 height 296
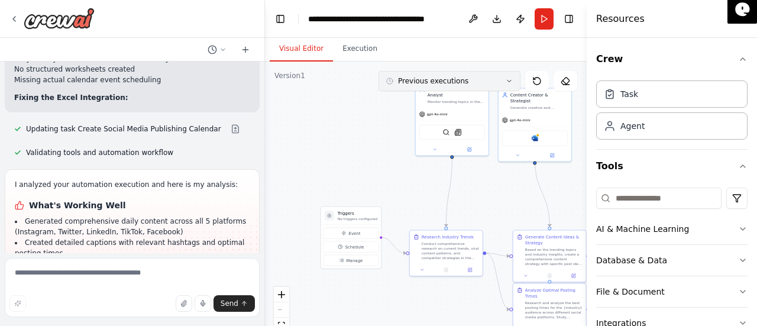
scroll to position [3473, 0]
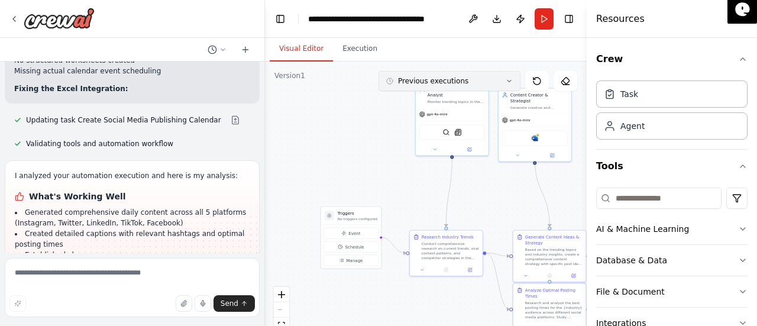
click at [511, 87] on button "Previous executions" at bounding box center [449, 81] width 142 height 20
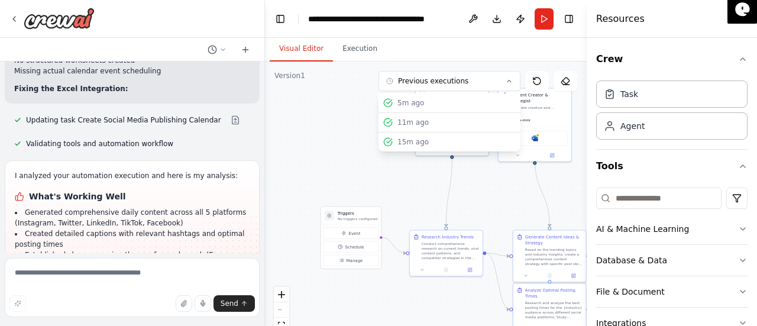
scroll to position [3483, 0]
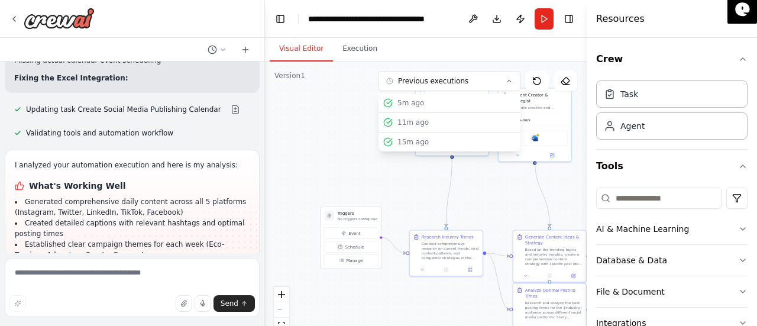
click at [312, 184] on div ".deletable-edge-delete-btn { width: 20px; height: 20px; border: 0px solid #ffff…" at bounding box center [426, 209] width 322 height 296
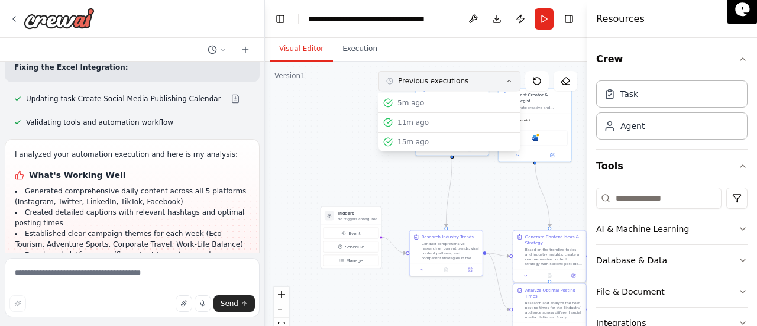
click at [510, 82] on icon at bounding box center [508, 80] width 7 height 7
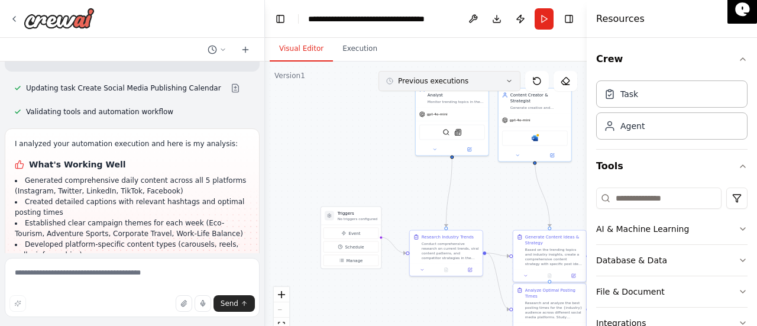
scroll to position [3515, 0]
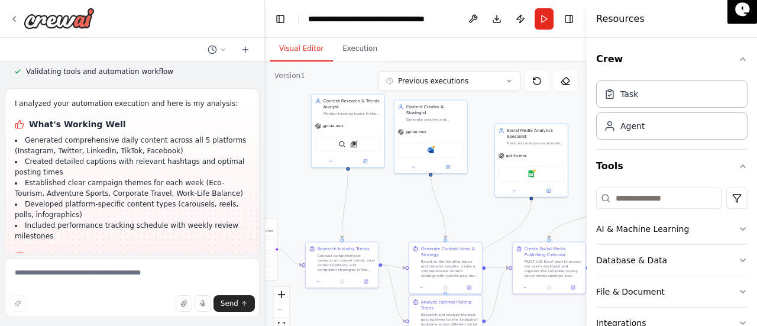
drag, startPoint x: 375, startPoint y: 163, endPoint x: 272, endPoint y: 177, distance: 103.8
click at [272, 177] on div ".deletable-edge-delete-btn { width: 20px; height: 20px; border: 0px solid #ffff…" at bounding box center [426, 209] width 322 height 296
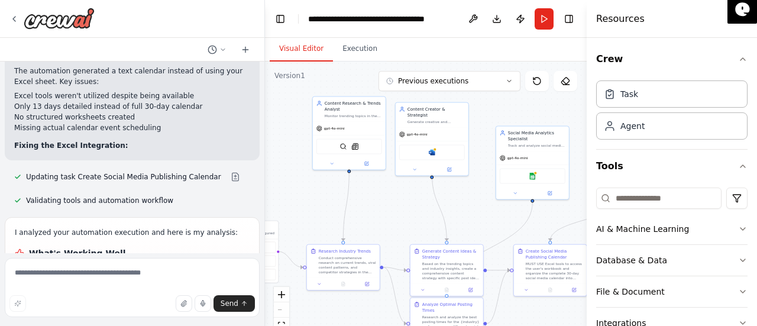
scroll to position [3421, 0]
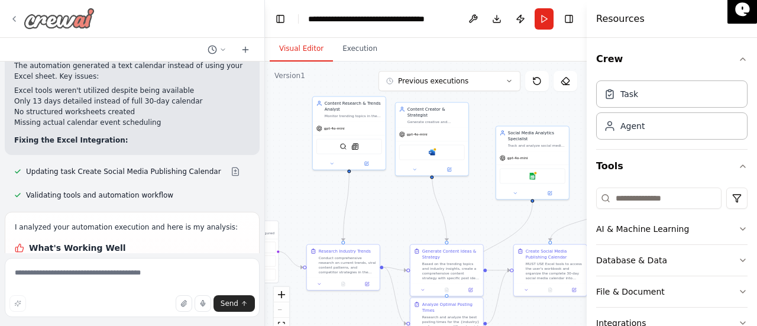
click at [16, 12] on div at bounding box center [51, 18] width 85 height 21
click at [498, 16] on button "Download" at bounding box center [496, 18] width 19 height 21
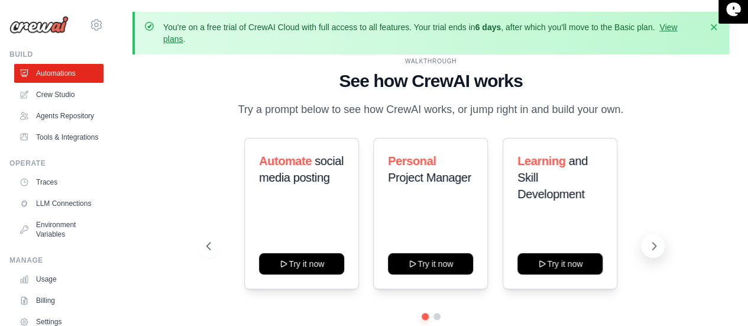
click at [653, 242] on icon at bounding box center [654, 246] width 12 height 12
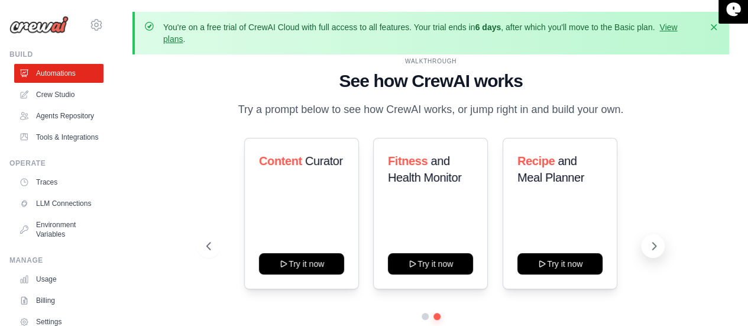
click at [653, 242] on icon at bounding box center [654, 246] width 12 height 12
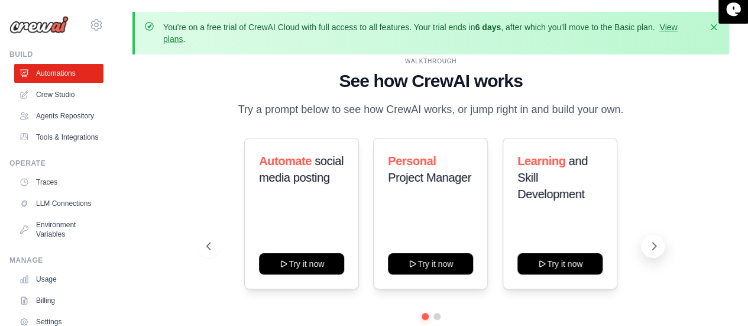
click at [660, 254] on button at bounding box center [653, 246] width 24 height 24
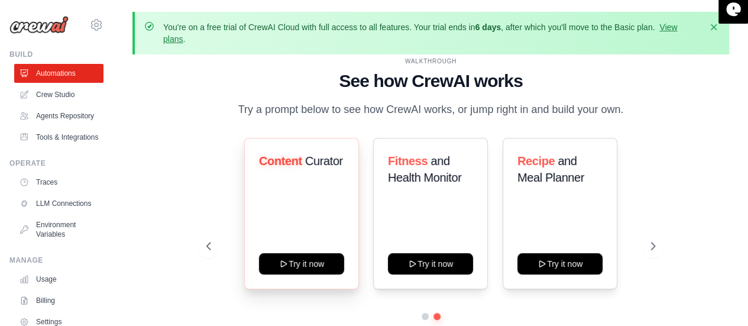
click at [313, 222] on div "Content Curator Try it now" at bounding box center [301, 213] width 115 height 151
click at [713, 29] on icon "button" at bounding box center [714, 27] width 12 height 12
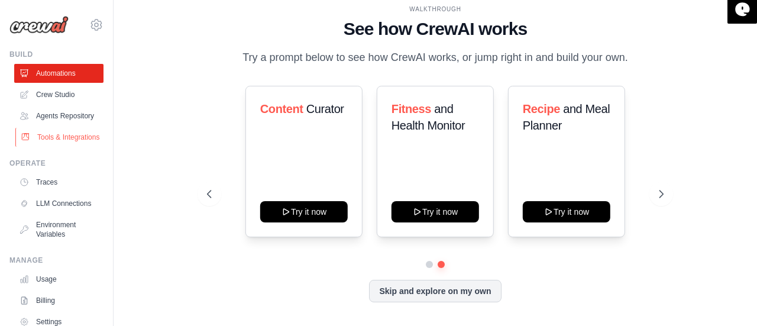
click at [56, 147] on link "Tools & Integrations" at bounding box center [59, 137] width 89 height 19
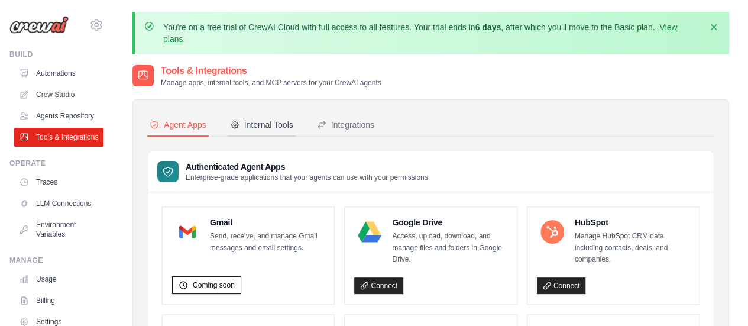
click at [275, 119] on div "Internal Tools" at bounding box center [261, 125] width 63 height 12
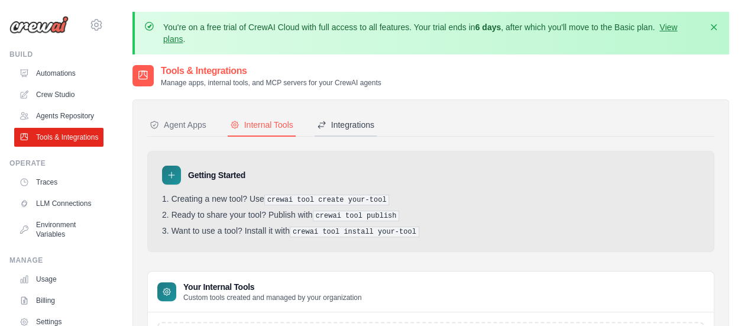
click at [346, 120] on div "Integrations" at bounding box center [345, 125] width 57 height 12
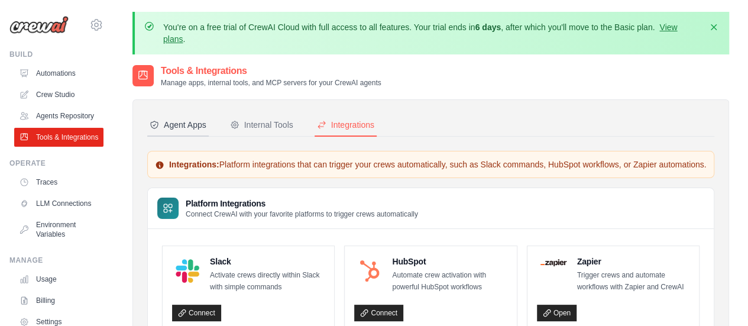
click at [199, 121] on div "Agent Apps" at bounding box center [178, 125] width 57 height 12
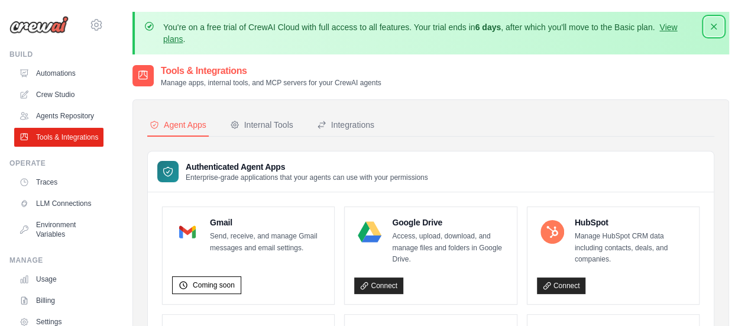
click at [718, 28] on icon "button" at bounding box center [714, 27] width 12 height 12
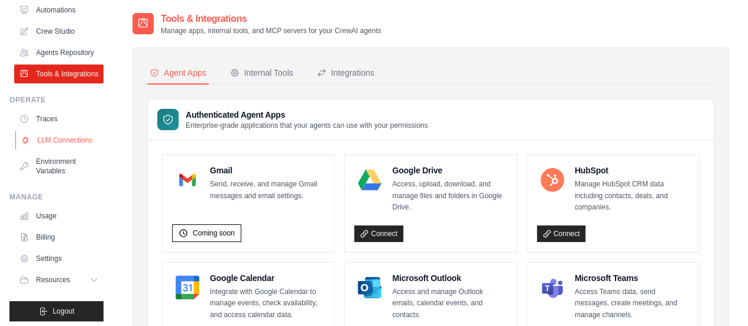
scroll to position [79, 0]
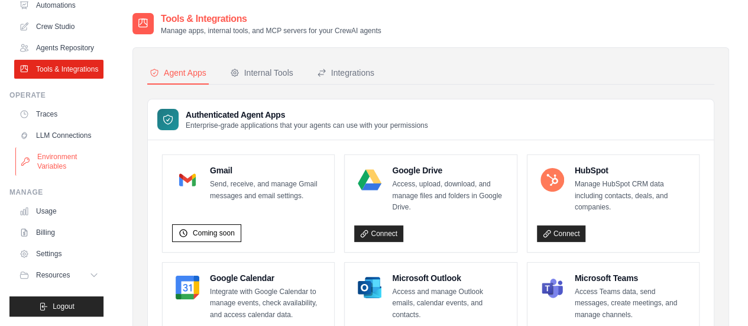
click at [69, 176] on link "Environment Variables" at bounding box center [59, 161] width 89 height 28
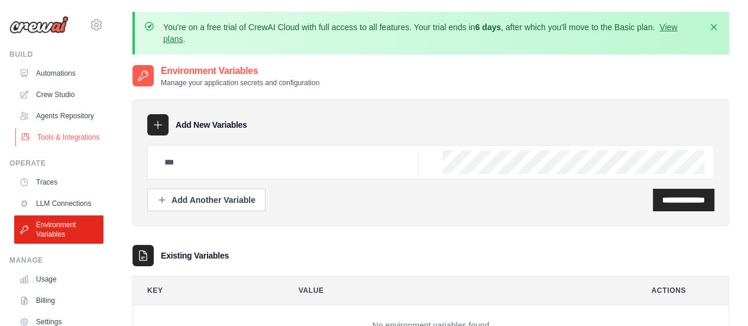
click at [61, 147] on link "Tools & Integrations" at bounding box center [59, 137] width 89 height 19
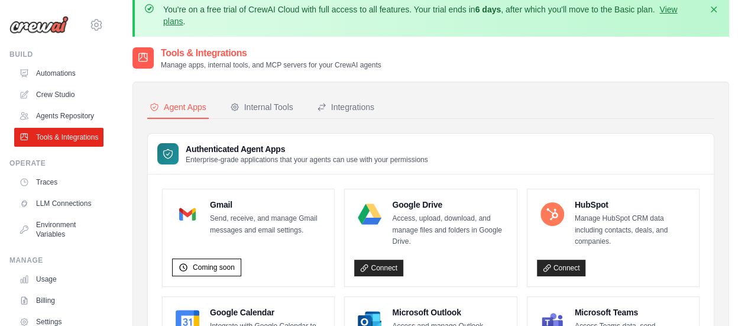
scroll to position [20, 0]
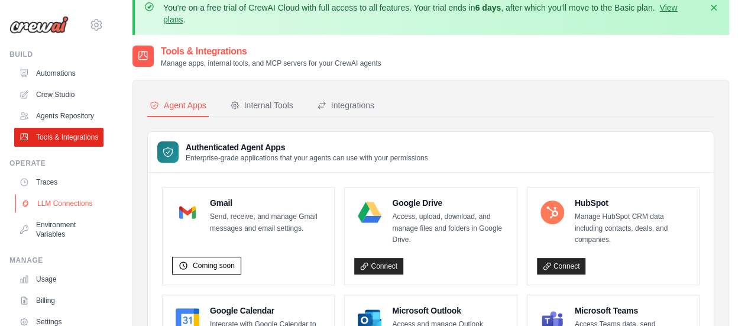
click at [58, 213] on link "LLM Connections" at bounding box center [59, 203] width 89 height 19
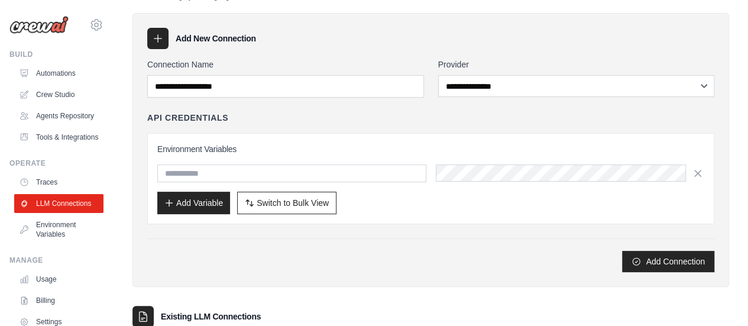
scroll to position [181, 0]
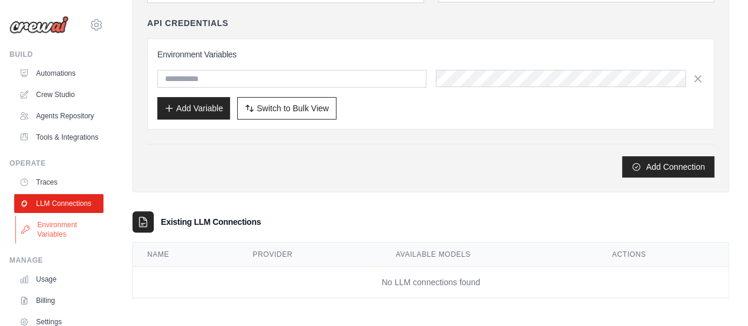
click at [54, 244] on link "Environment Variables" at bounding box center [59, 229] width 89 height 28
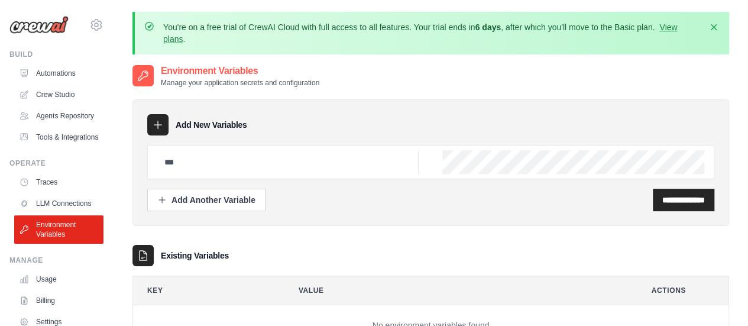
scroll to position [96, 0]
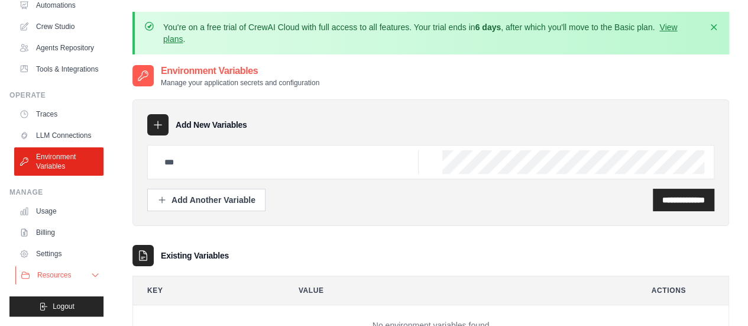
click at [86, 282] on button "Resources" at bounding box center [59, 274] width 89 height 19
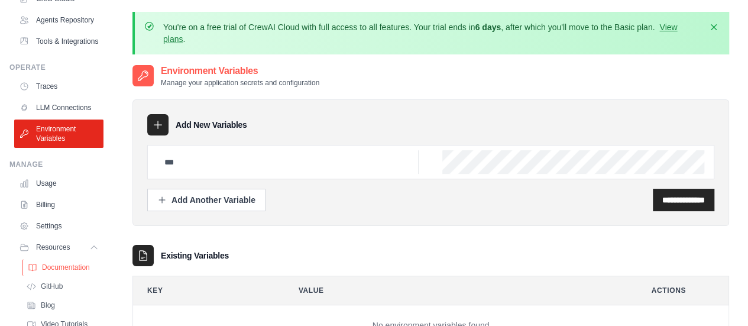
scroll to position [171, 0]
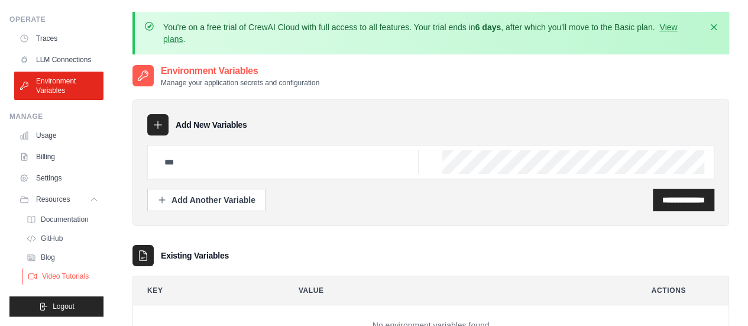
click at [46, 278] on span "Video Tutorials" at bounding box center [65, 275] width 47 height 9
